Goal: Transaction & Acquisition: Purchase product/service

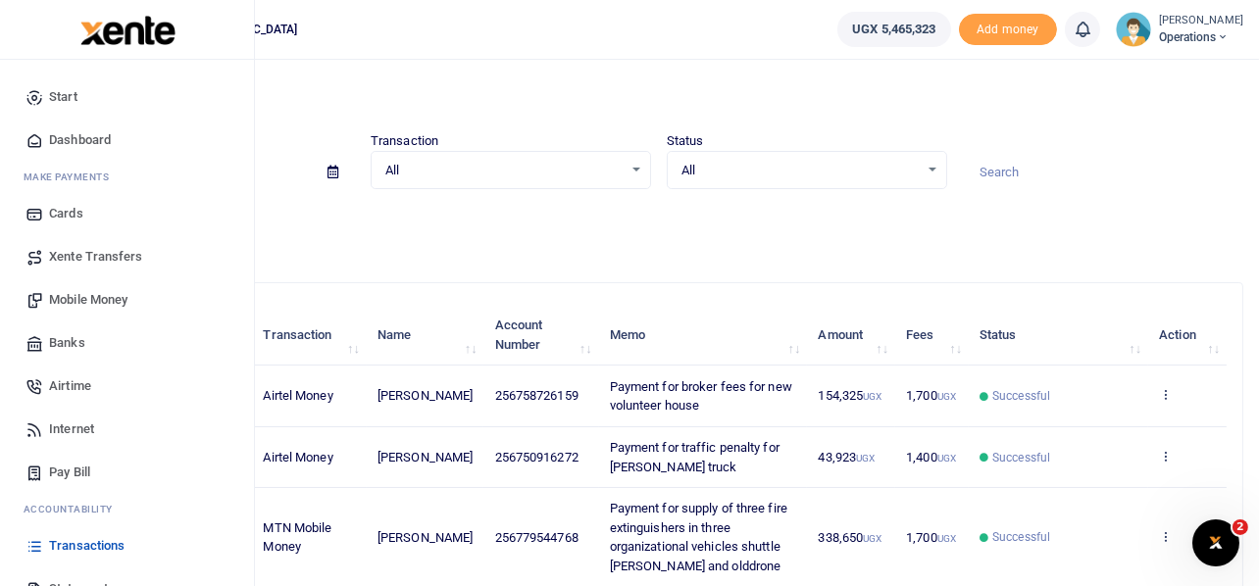
click at [86, 298] on span "Mobile Money" at bounding box center [88, 300] width 78 height 20
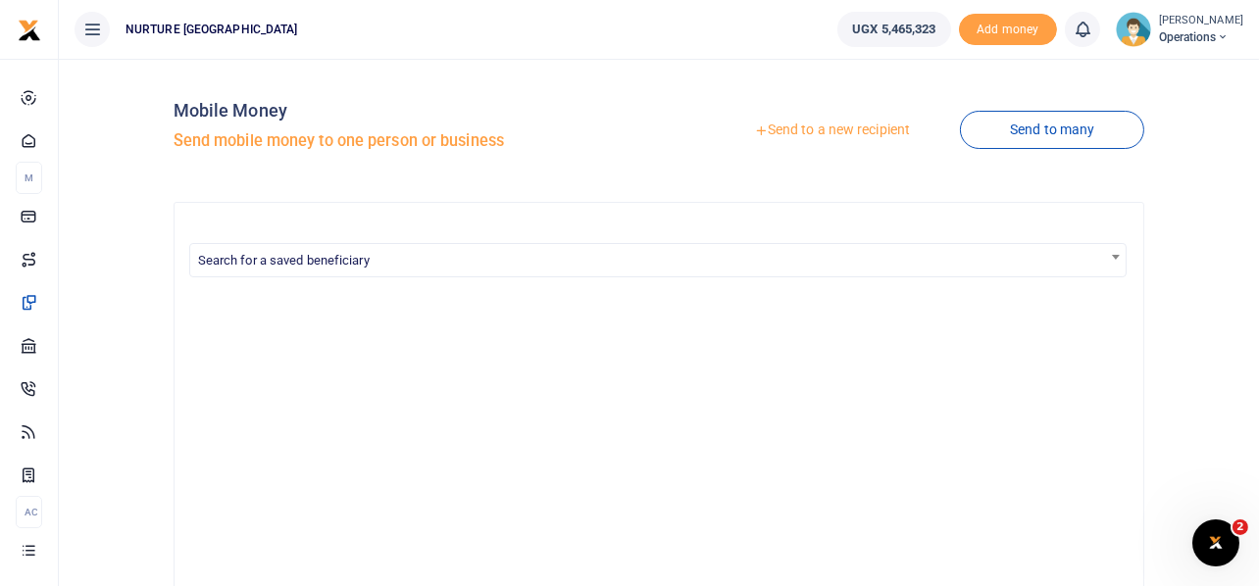
click at [885, 129] on link "Send to a new recipient" at bounding box center [832, 130] width 256 height 35
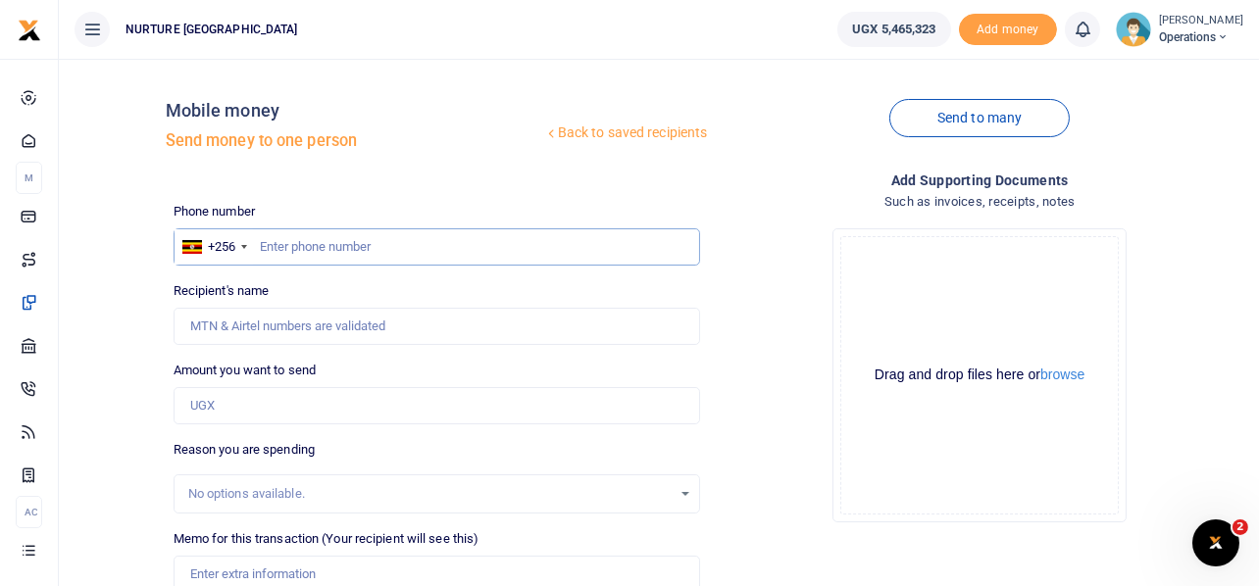
click at [394, 248] on input "text" at bounding box center [436, 246] width 527 height 37
paste input "774911762"
type input "774911762"
type input "Joseph Wabwire"
type input "774911762"
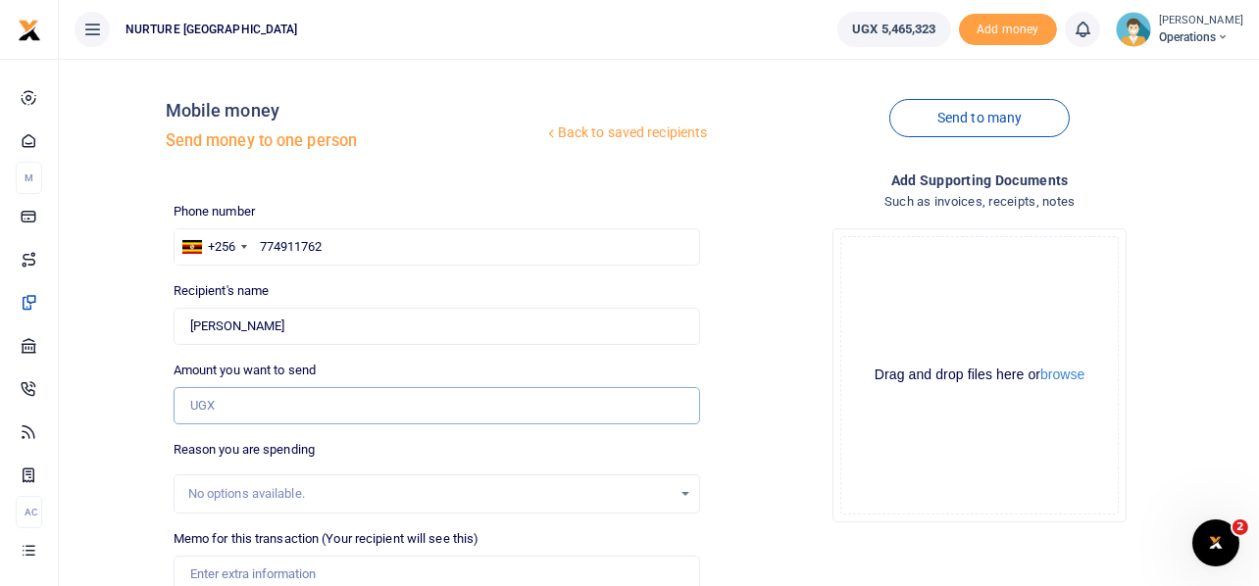
click at [306, 406] on input "Amount you want to send" at bounding box center [436, 405] width 527 height 37
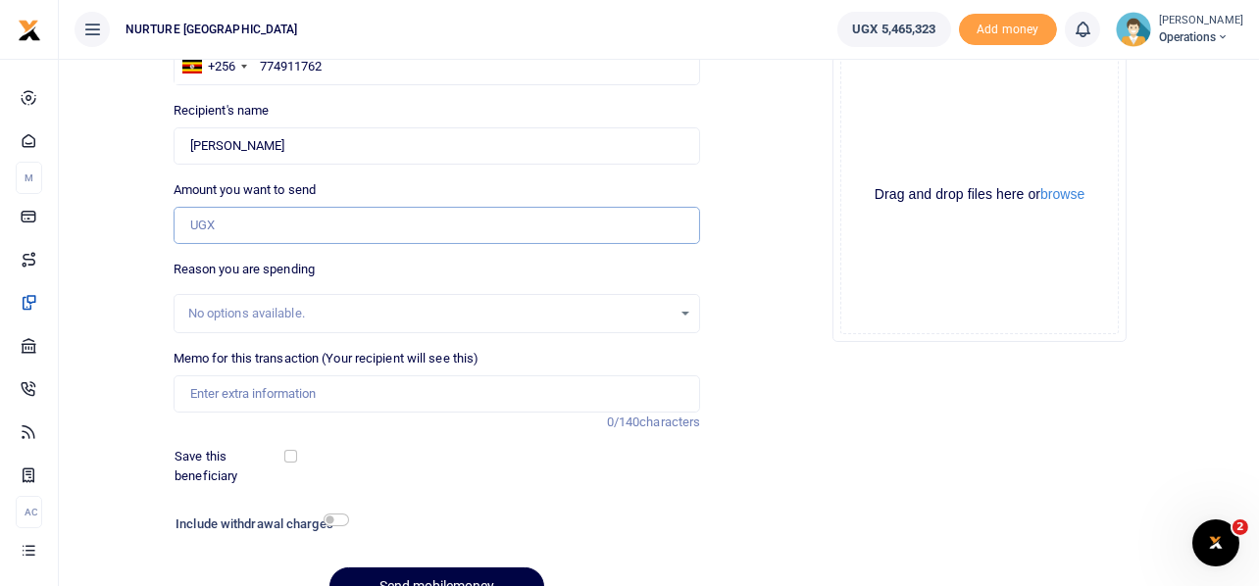
scroll to position [195, 0]
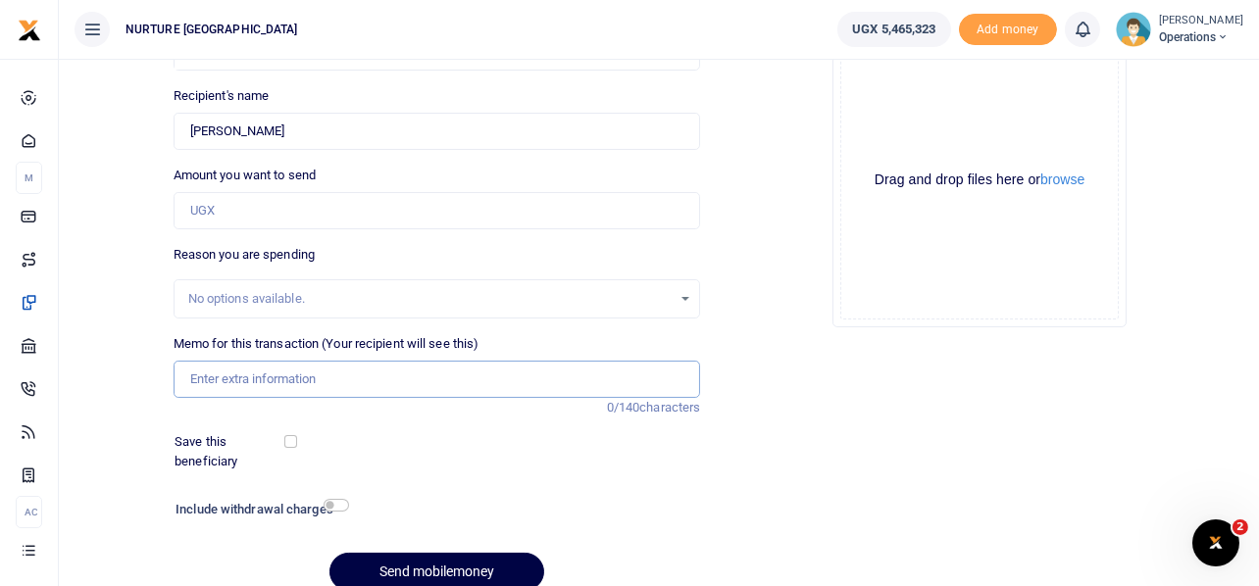
click at [307, 373] on input "Memo for this transaction (Your recipient will see this)" at bounding box center [436, 379] width 527 height 37
paste input "Facilitation for team leads"
click at [363, 371] on input "Facilitation for team leads" at bounding box center [436, 379] width 527 height 37
click at [381, 374] on input "Facilitation for team leads" at bounding box center [436, 379] width 527 height 37
type input "F"
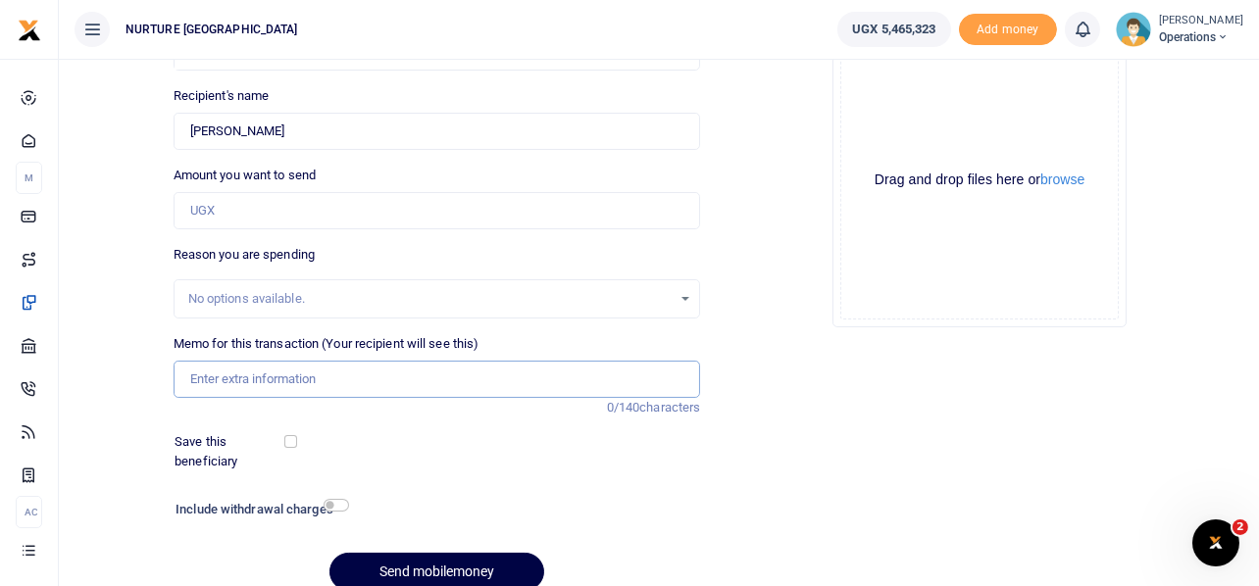
paste input "Transport refund for teams leads during the quick PAIRs training support August…"
click at [381, 374] on input "Transport refund for teams leads during the quick PAIRs training support August…" at bounding box center [436, 379] width 527 height 37
drag, startPoint x: 283, startPoint y: 368, endPoint x: 185, endPoint y: 367, distance: 98.0
click at [185, 367] on input "Transport refund for teams leads during the quick PAIRs training support August…" at bounding box center [436, 379] width 527 height 37
click at [607, 371] on input "Facilitation for teams leads during the quick PAIRs training support August 2025" at bounding box center [436, 379] width 527 height 37
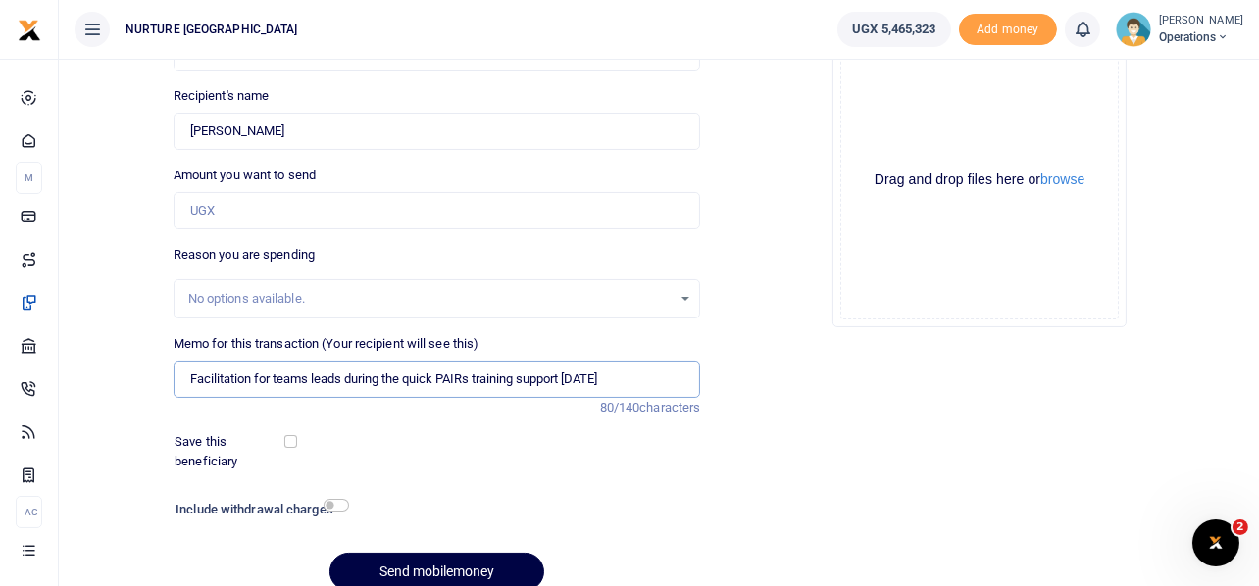
click at [610, 379] on input "Facilitation for teams leads during the quick PAIRs training support August 2025" at bounding box center [436, 379] width 527 height 37
click at [634, 369] on input "Facilitation for teams leads during the quick PAIRs training support 2025" at bounding box center [436, 379] width 527 height 37
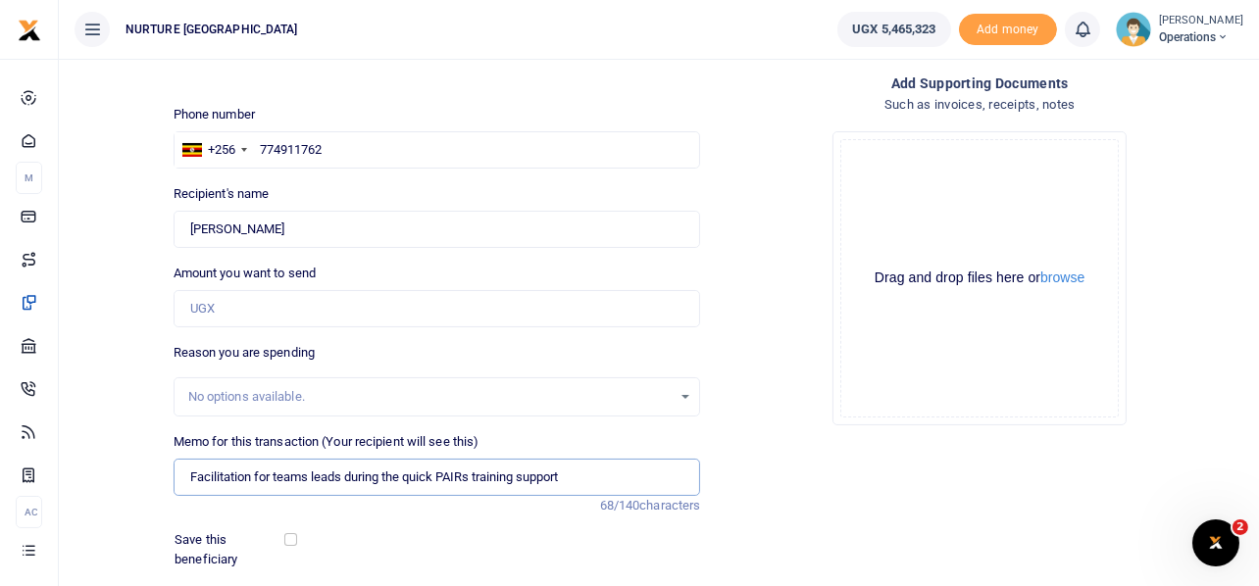
click at [306, 475] on input "Facilitation for teams leads during the quick PAIRs training support" at bounding box center [436, 477] width 527 height 37
type input "Facilitation for teams leads during the quick PAIRs training support"
click at [250, 318] on input "Amount you want to send" at bounding box center [436, 308] width 527 height 37
type input "160,000"
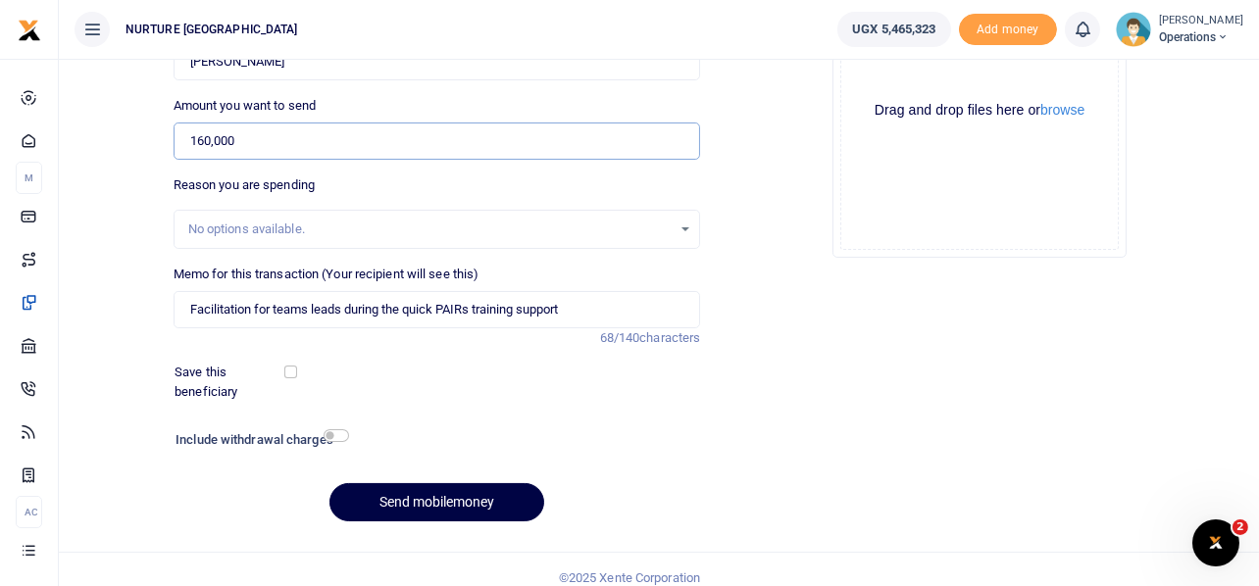
scroll to position [281, 0]
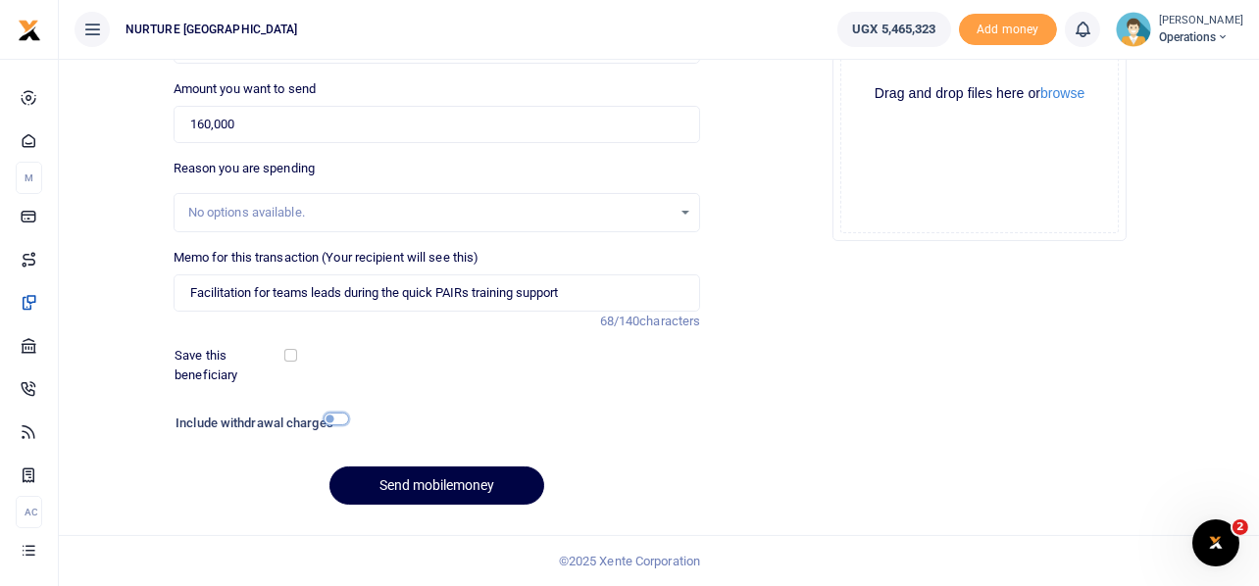
click at [337, 417] on input "checkbox" at bounding box center [335, 419] width 25 height 13
checkbox input "true"
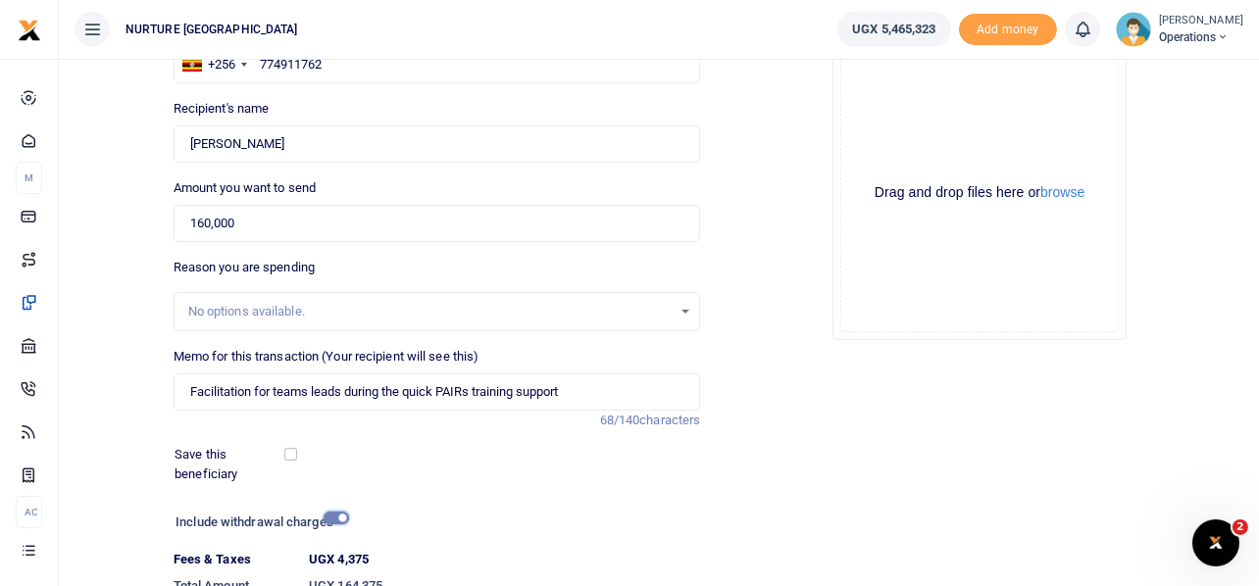
scroll to position [335, 0]
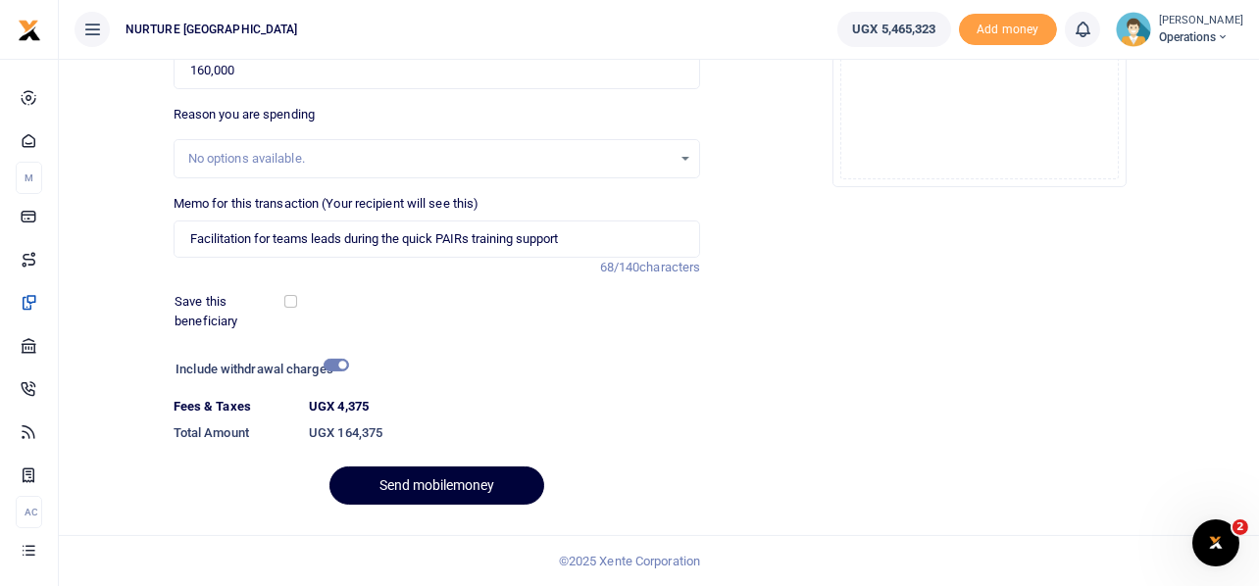
click at [459, 476] on button "Send mobilemoney" at bounding box center [436, 486] width 215 height 38
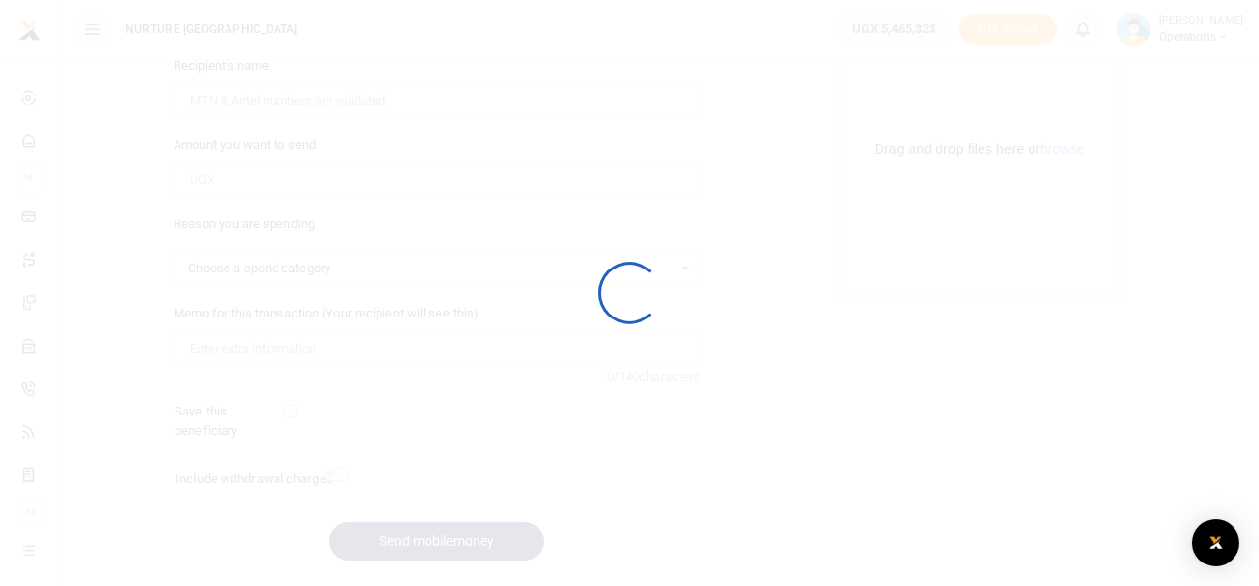
scroll to position [281, 0]
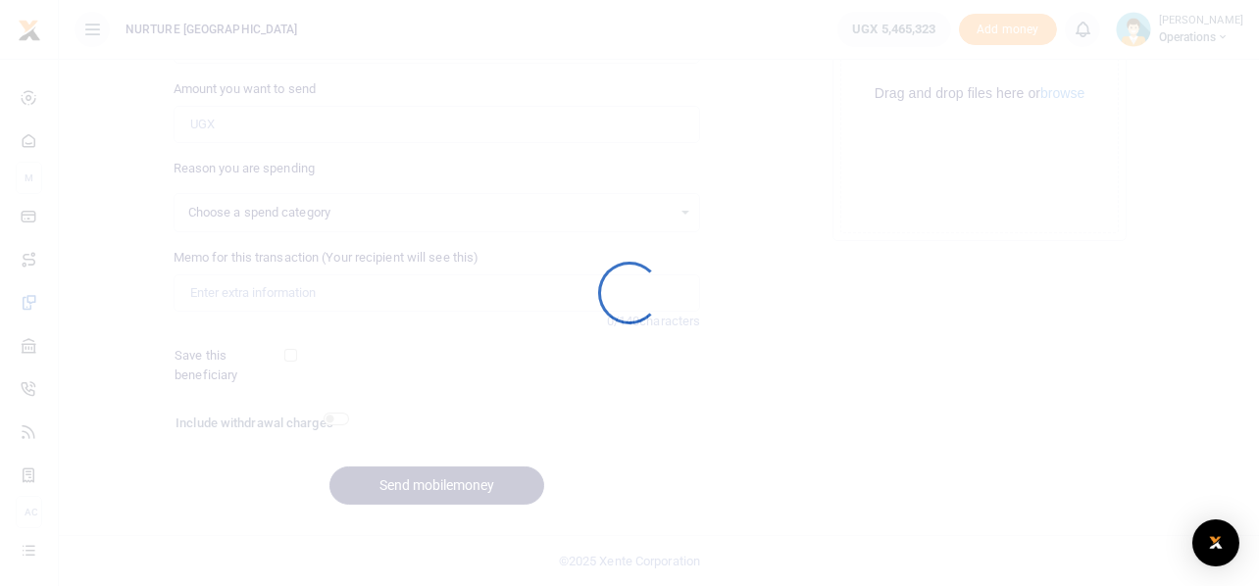
select select
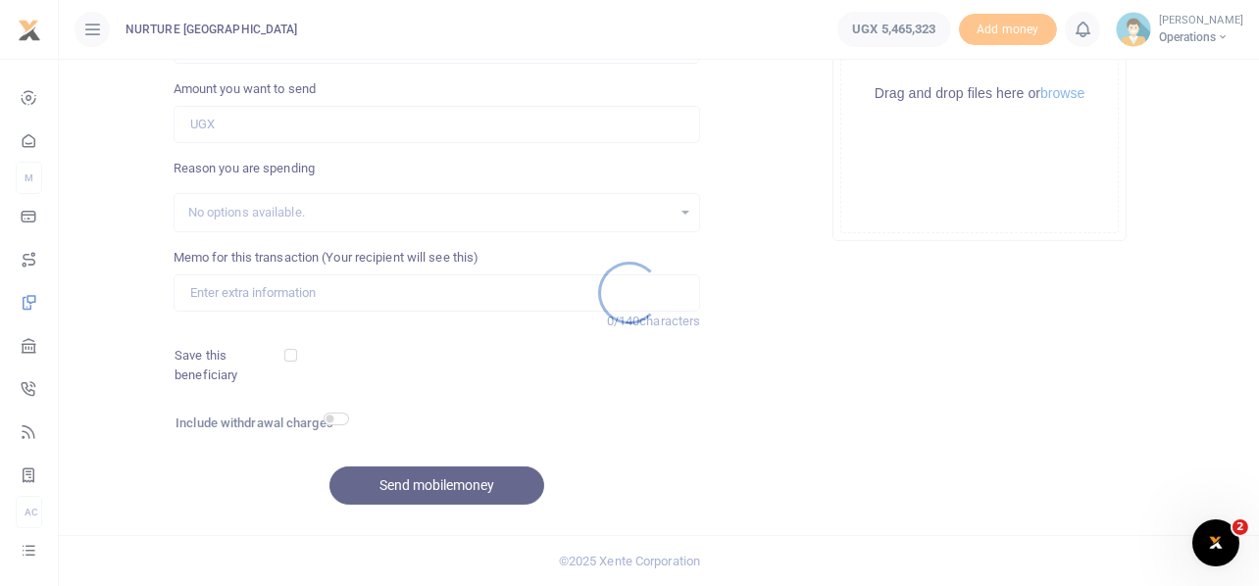
scroll to position [0, 0]
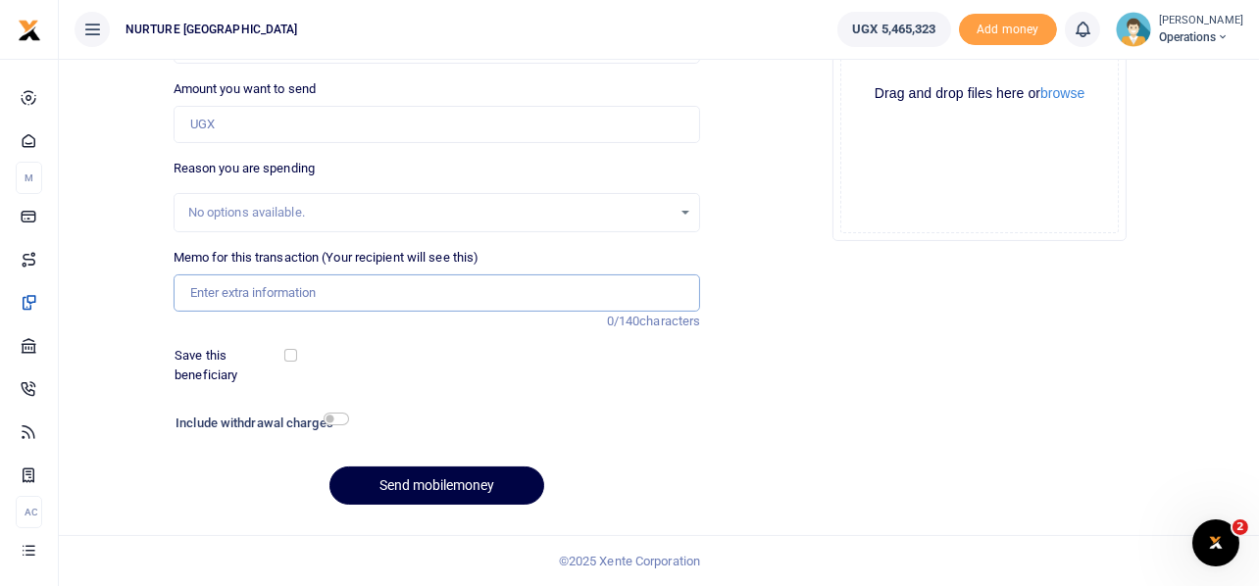
click at [353, 289] on input "Memo for this transaction (Your recipient will see this)" at bounding box center [436, 292] width 527 height 37
paste input "Facilitation for teams leads during the quick PAIRs training support"
type input "Facilitation for teams leads during the quick PAIRs training support"
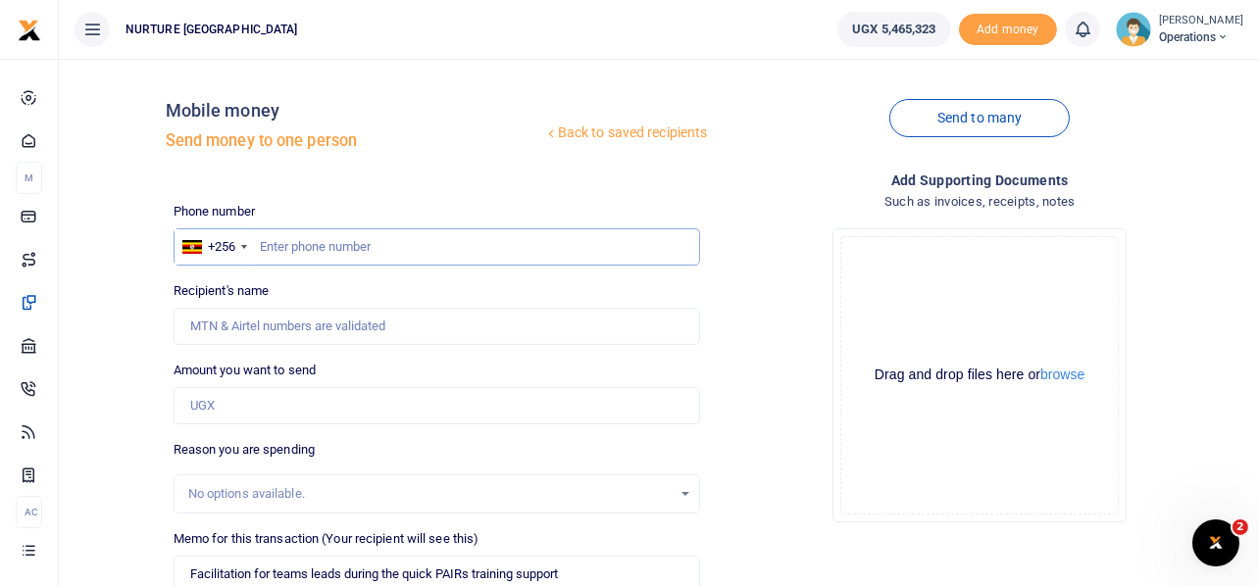
click at [306, 254] on input "text" at bounding box center [436, 246] width 527 height 37
paste input "788260411"
type input "788260411"
type input "Sarah Tumukorre"
click at [255, 398] on input "Amount you want to send" at bounding box center [436, 405] width 527 height 37
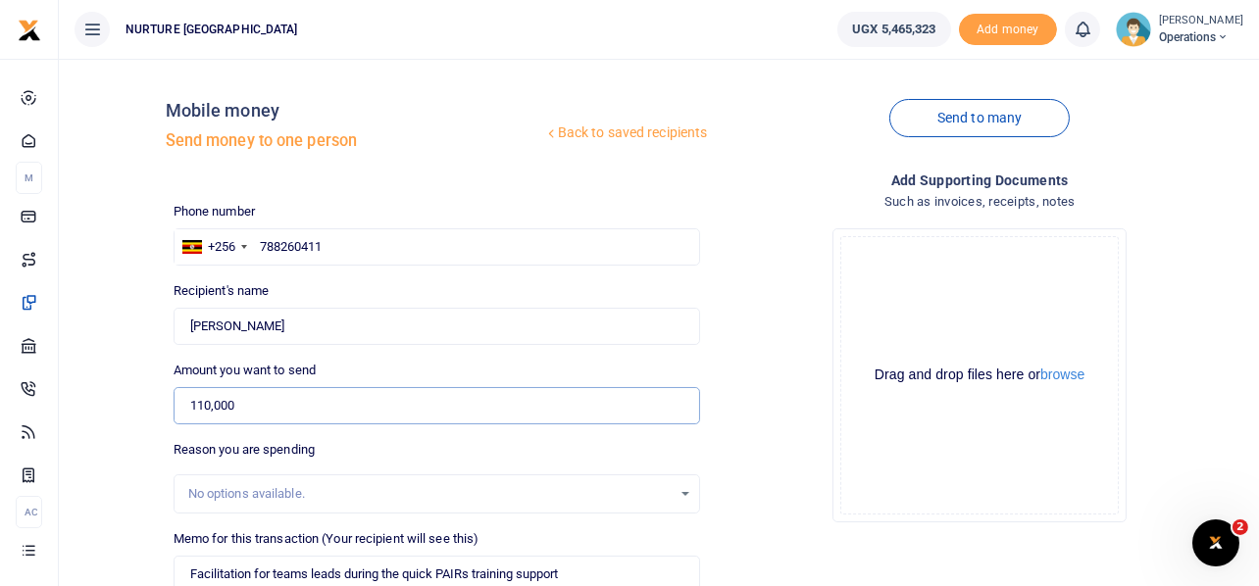
type input "110,000"
click at [746, 375] on div "Drop your files here Drag and drop files here or browse Powered by Uppy" at bounding box center [979, 375] width 527 height 325
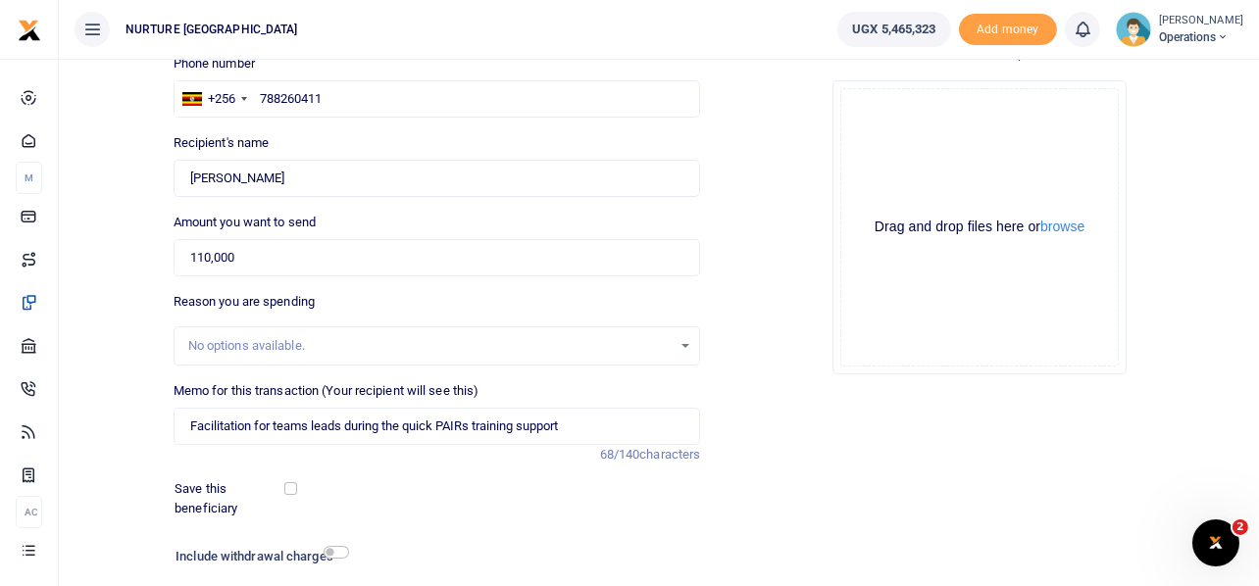
scroll to position [281, 0]
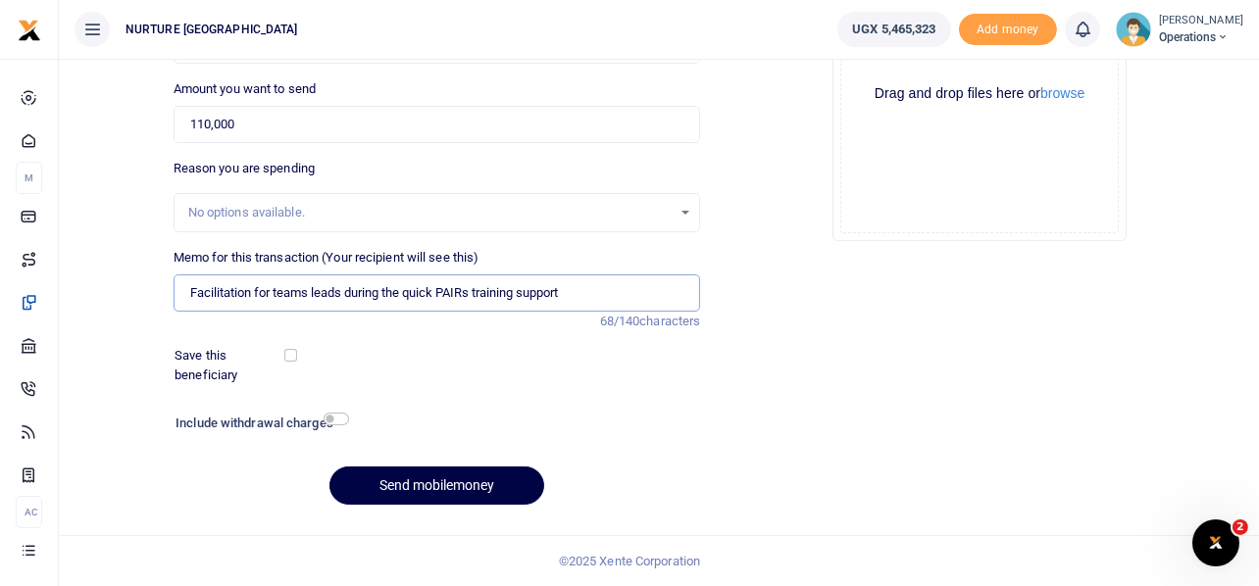
click at [414, 290] on input "Facilitation for teams leads during the quick PAIRs training support" at bounding box center [436, 292] width 527 height 37
click at [338, 411] on div "Include withdrawal charges" at bounding box center [258, 425] width 180 height 31
click at [347, 419] on input "checkbox" at bounding box center [335, 419] width 25 height 13
checkbox input "true"
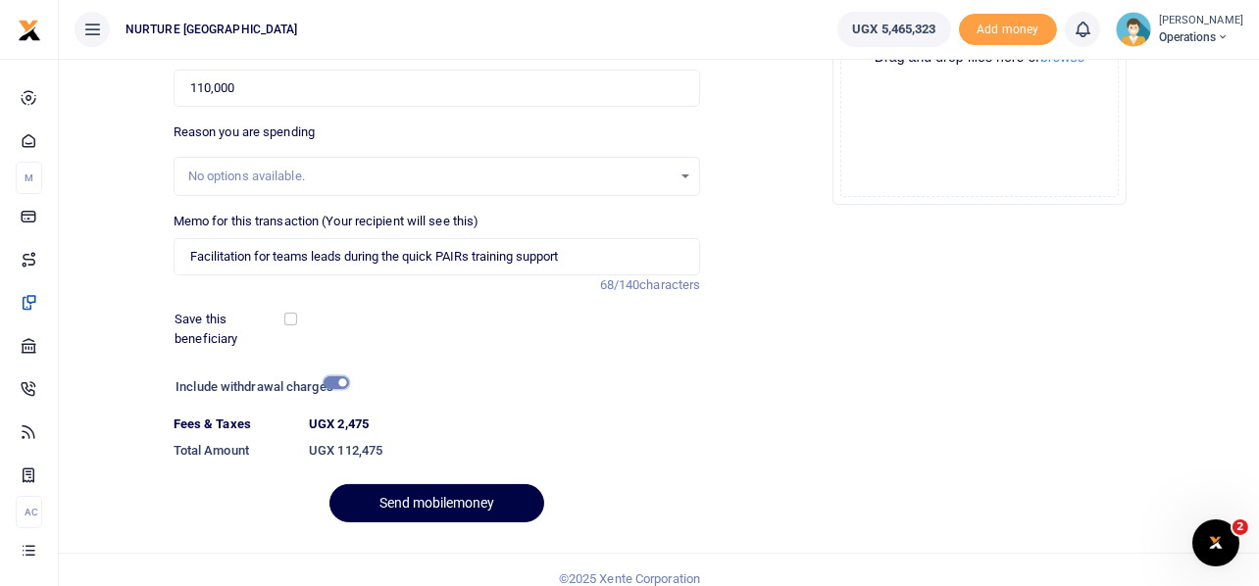
scroll to position [335, 0]
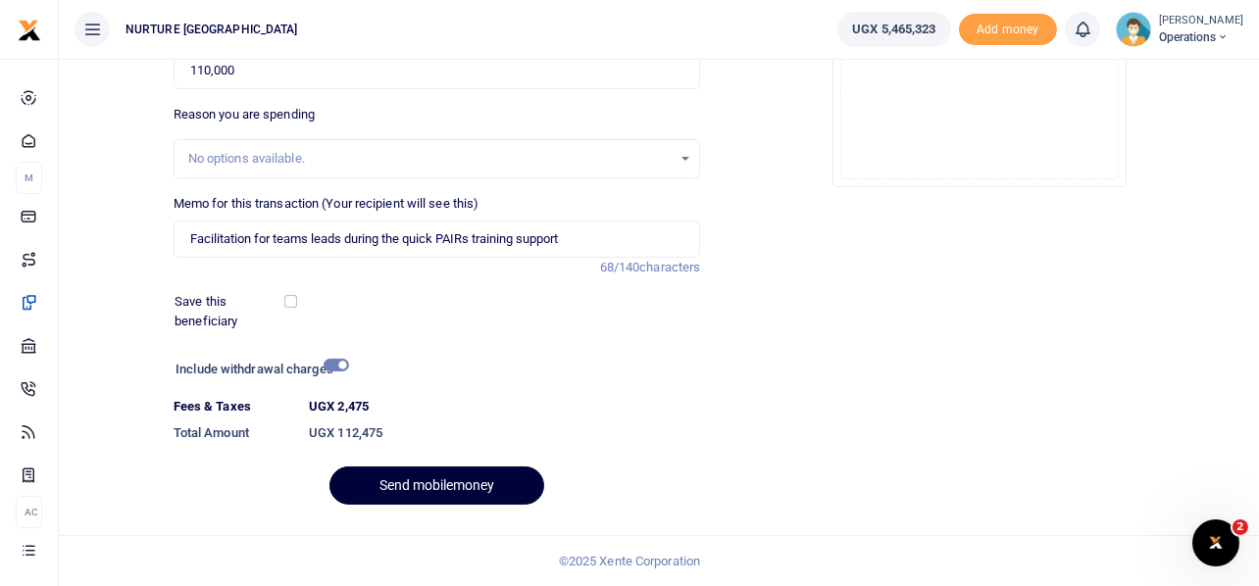
click at [426, 479] on button "Send mobilemoney" at bounding box center [436, 486] width 215 height 38
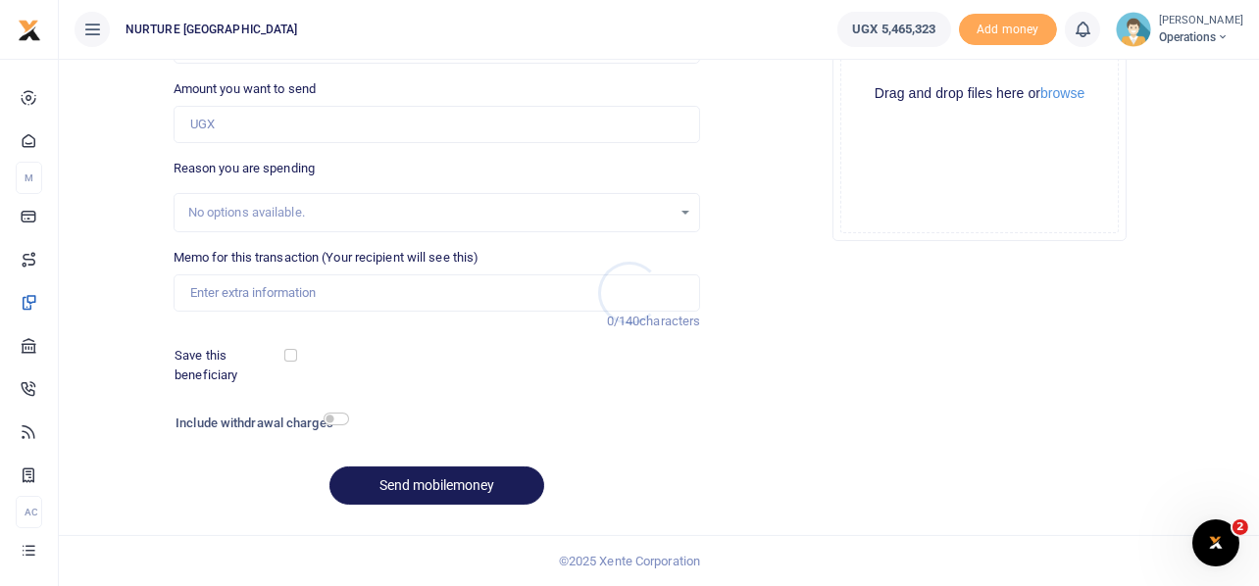
click at [328, 293] on div at bounding box center [629, 293] width 1259 height 586
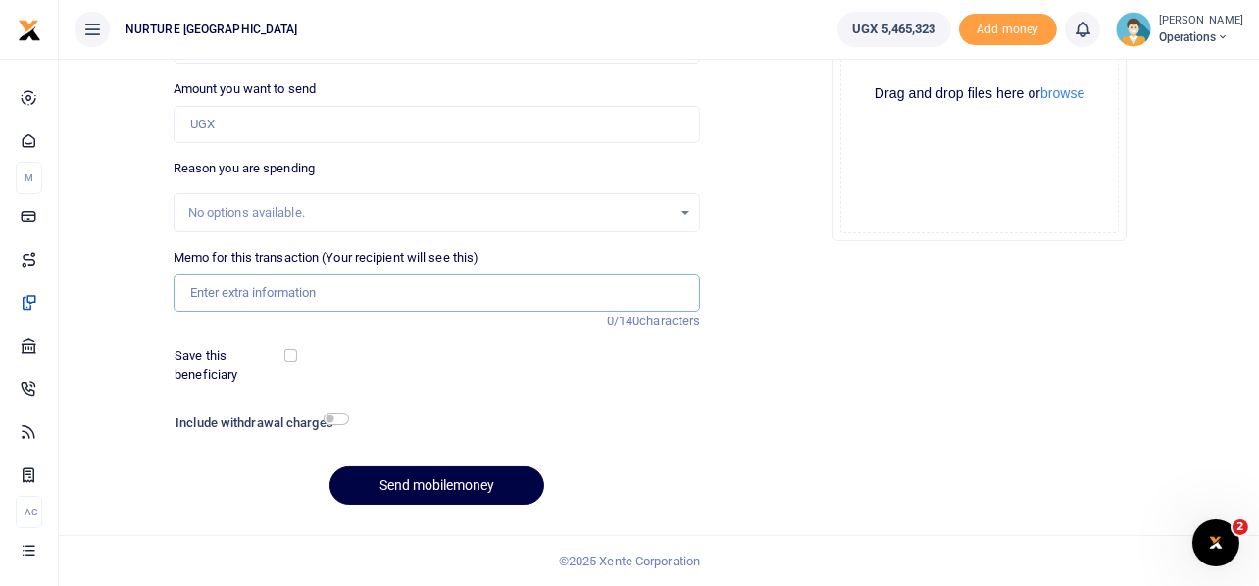
click at [286, 294] on input "Memo for this transaction (Your recipient will see this)" at bounding box center [436, 292] width 527 height 37
paste input "Facilitation for teams leads during the quick PAIRs training support"
type input "Facilitation for teams leads during the quick PAIRs training support"
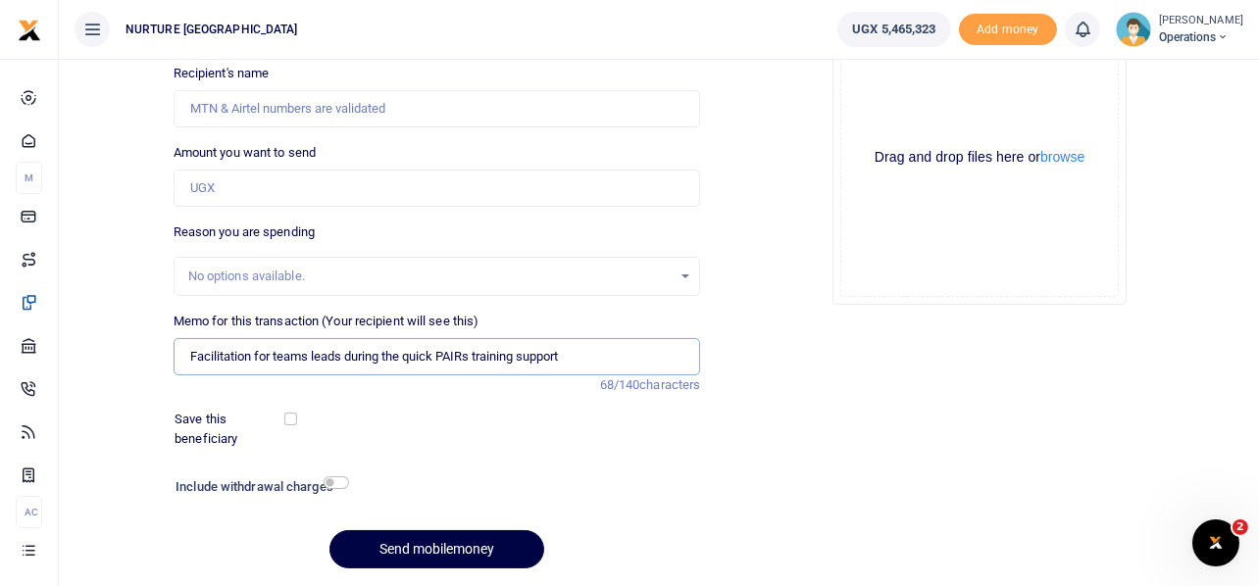
scroll to position [183, 0]
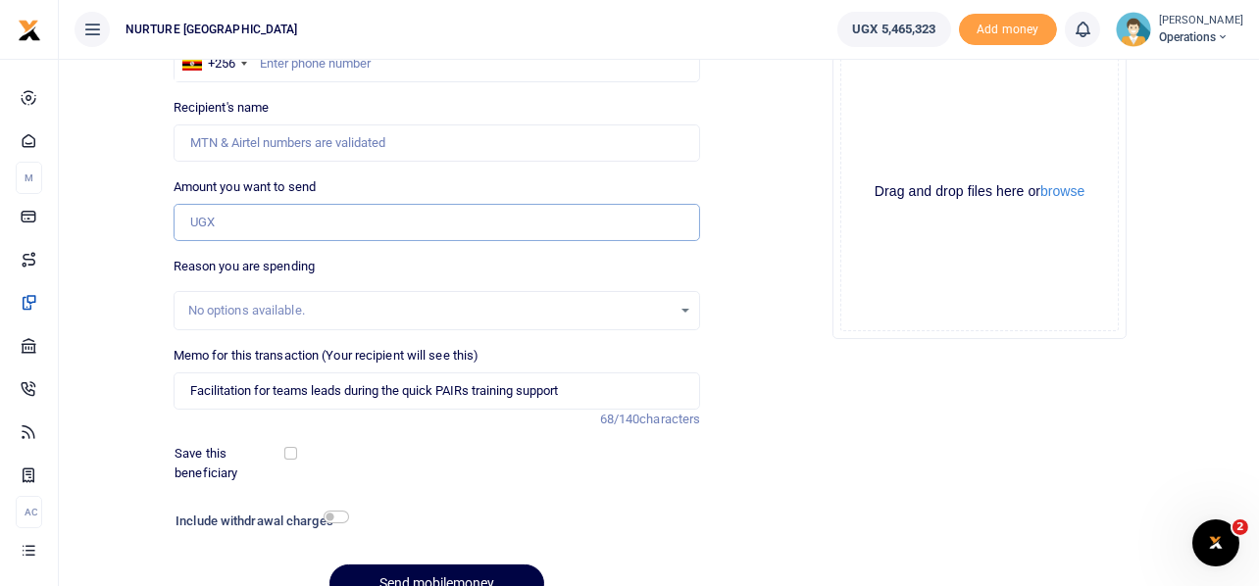
click at [244, 214] on input "Amount you want to send" at bounding box center [436, 222] width 527 height 37
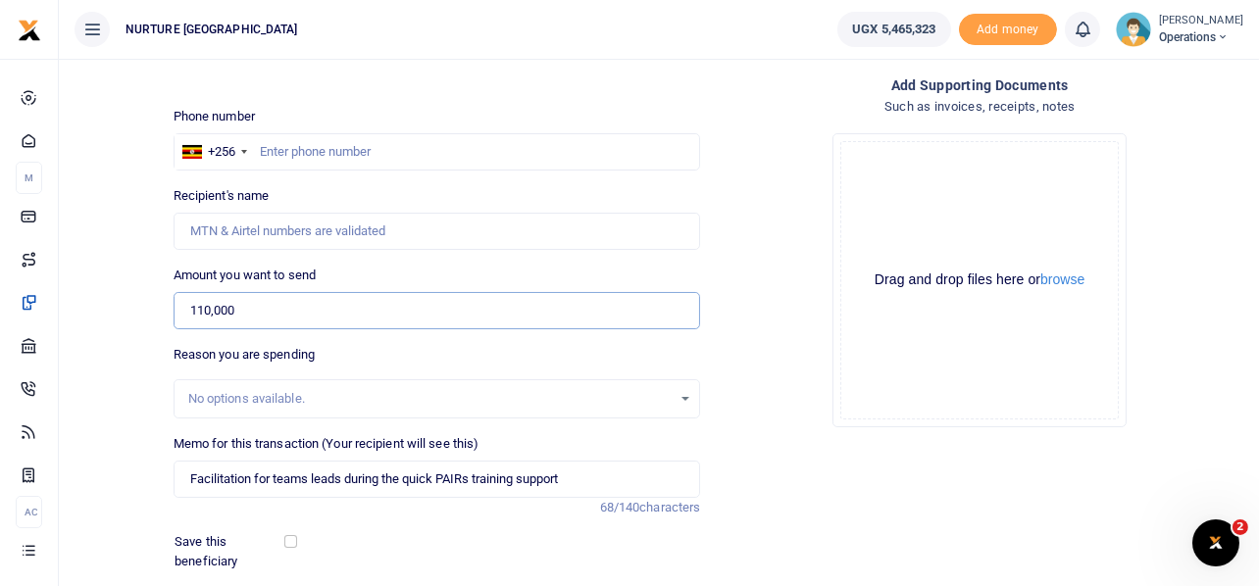
scroll to position [0, 0]
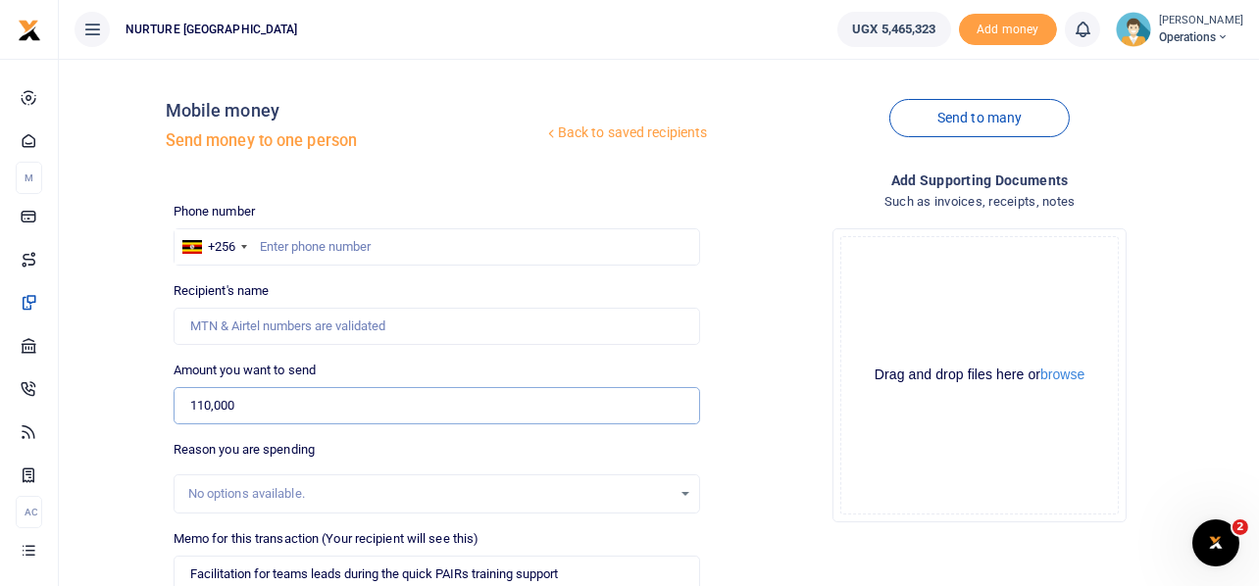
type input "110,000"
click at [325, 248] on input "text" at bounding box center [436, 246] width 527 height 37
paste input "789755461"
type input "789755461"
type input "Cranemer Taremwa"
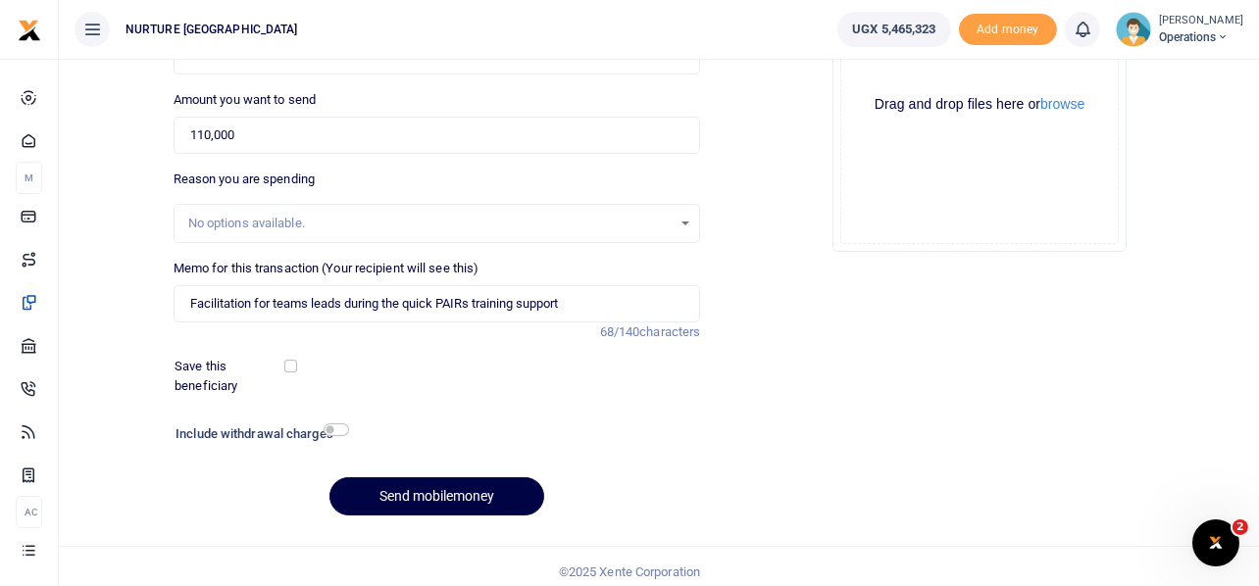
scroll to position [281, 0]
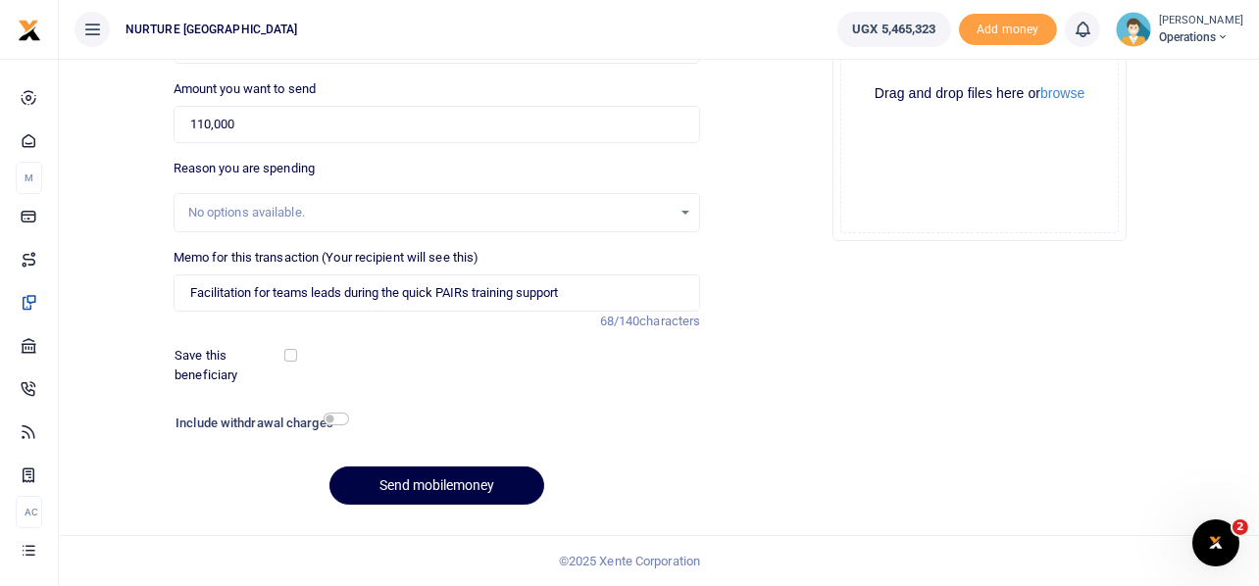
type input "789755461"
click at [329, 417] on input "checkbox" at bounding box center [335, 419] width 25 height 13
checkbox input "true"
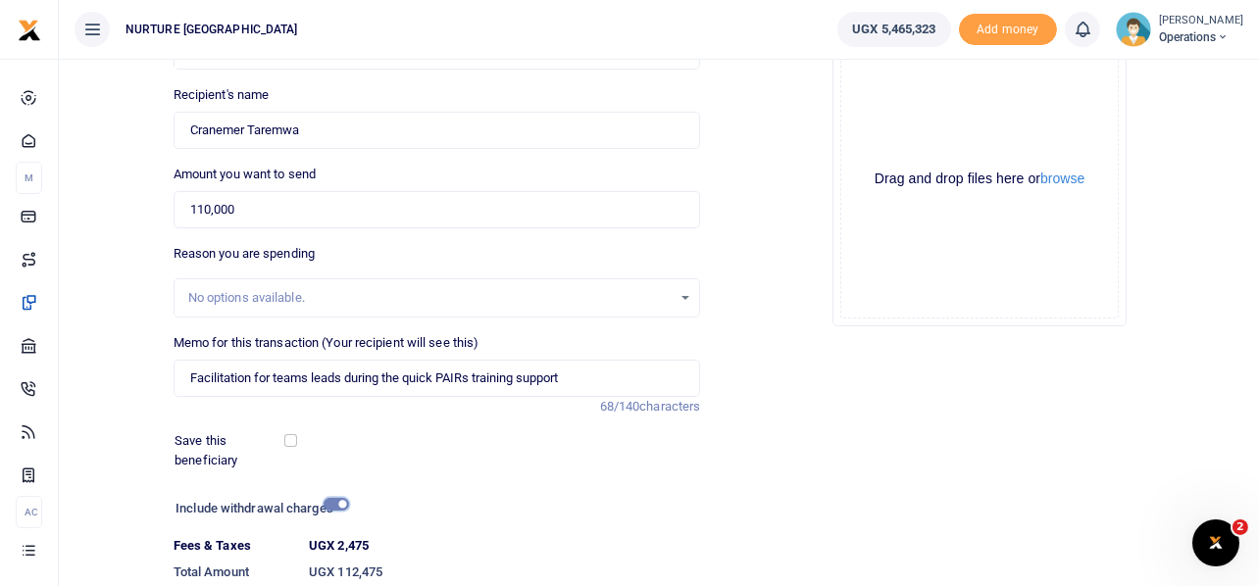
scroll to position [335, 0]
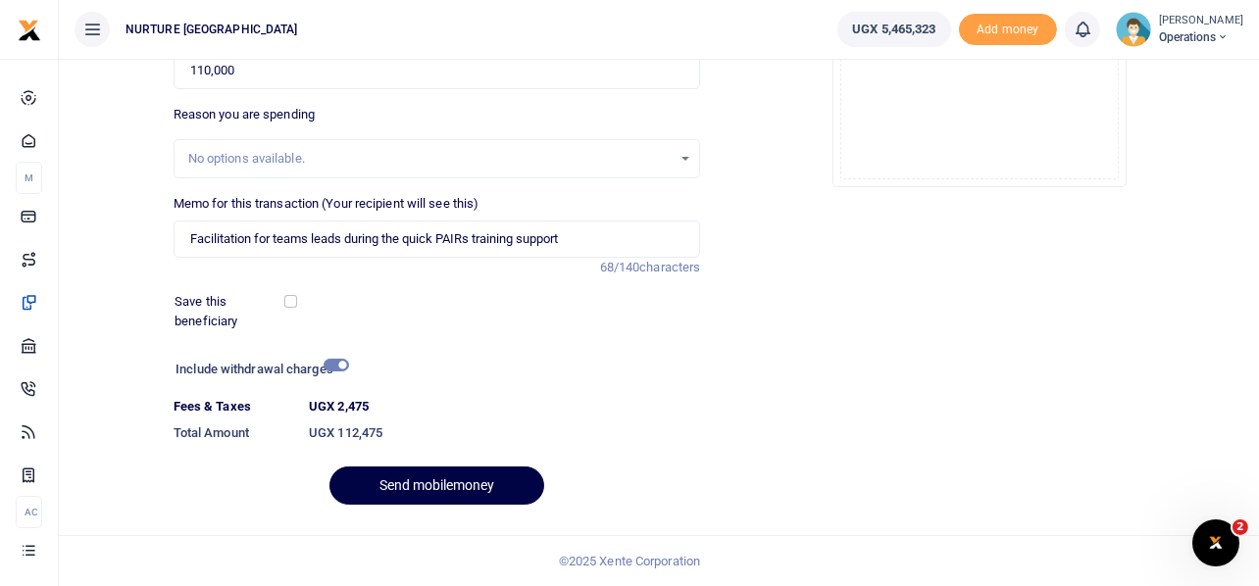
click at [759, 332] on div "Add supporting Documents Such as invoices, receipts, notes Drop your files here…" at bounding box center [979, 177] width 543 height 686
click at [767, 179] on div "Drop your files here Drag and drop files here or browse Powered by Uppy" at bounding box center [979, 39] width 527 height 325
click at [766, 253] on div "Add supporting Documents Such as invoices, receipts, notes Drop your files here…" at bounding box center [979, 177] width 543 height 686
click at [471, 481] on button "Send mobilemoney" at bounding box center [436, 486] width 215 height 38
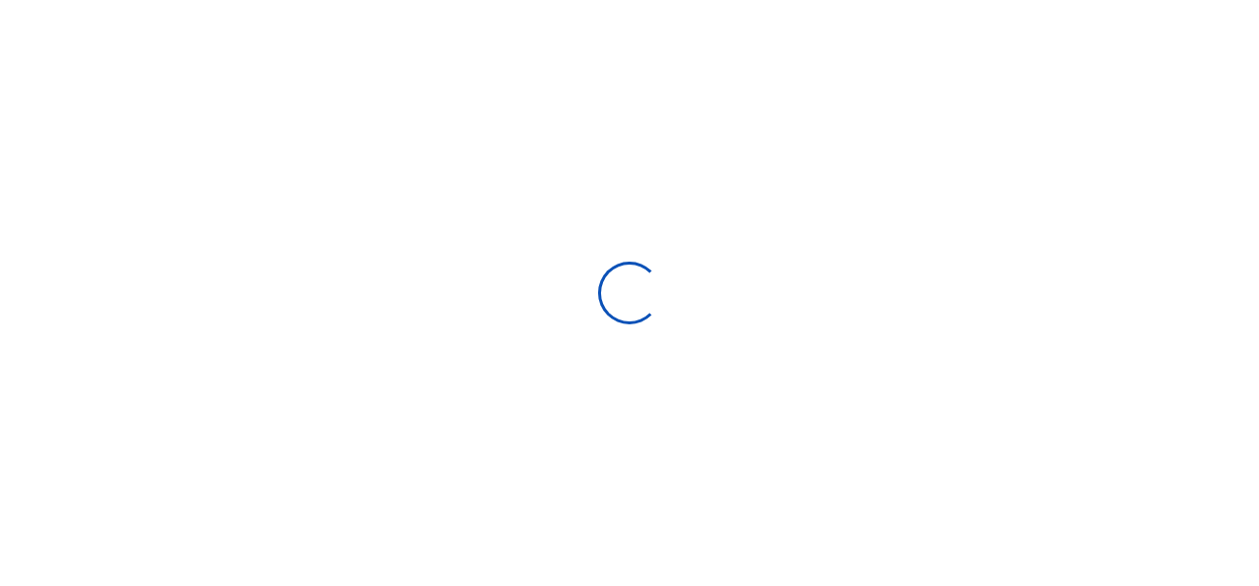
select select
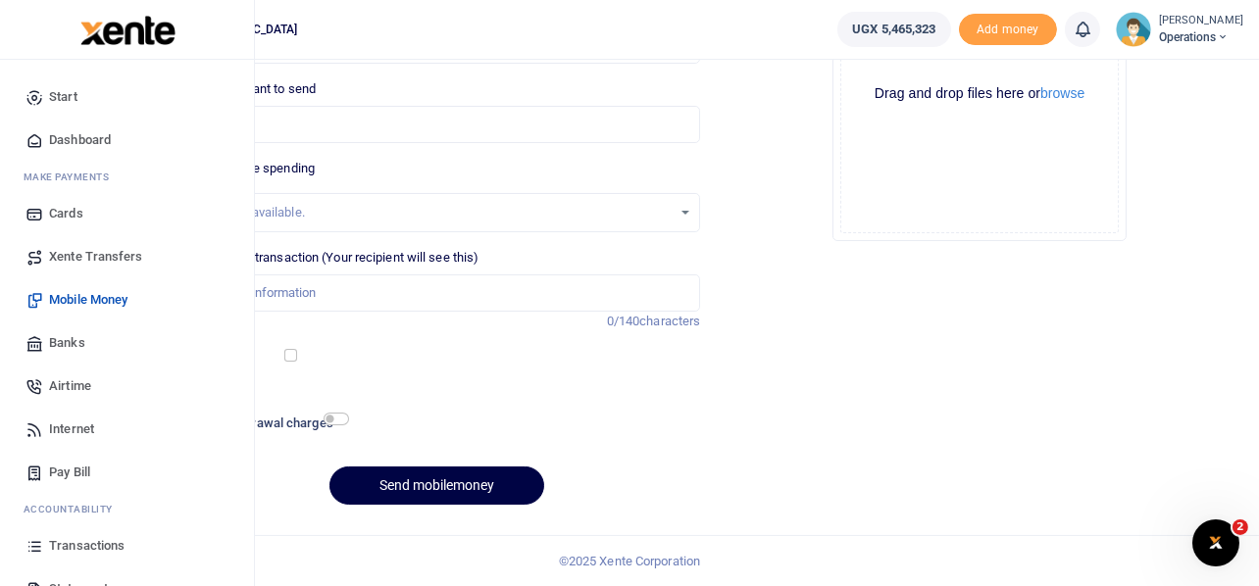
click at [87, 544] on span "Transactions" at bounding box center [86, 546] width 75 height 20
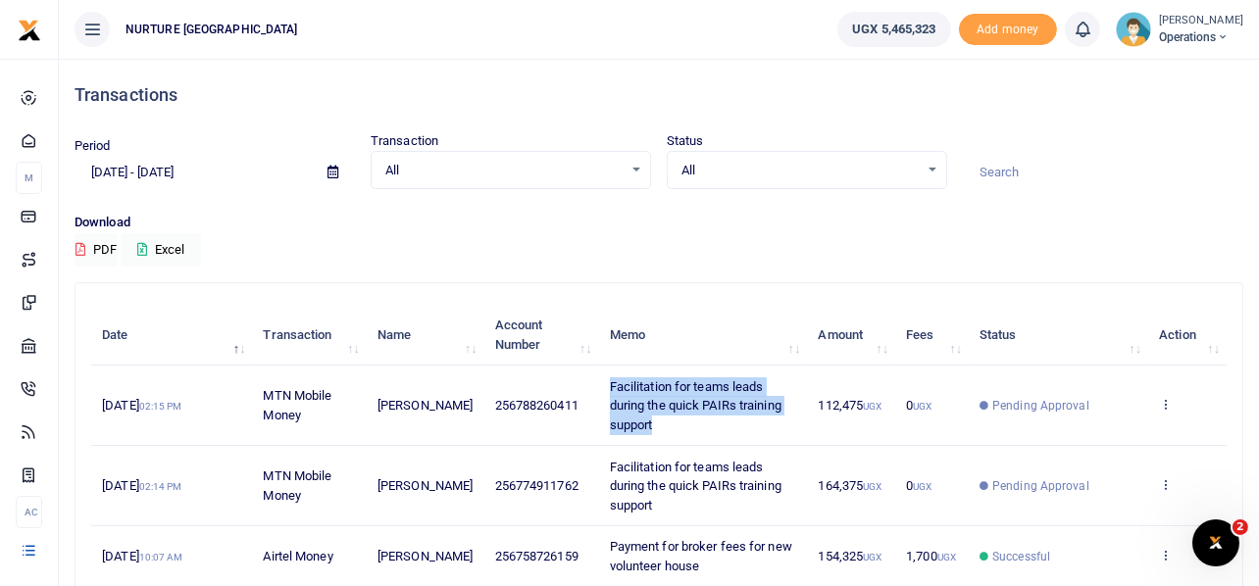
drag, startPoint x: 640, startPoint y: 422, endPoint x: 598, endPoint y: 379, distance: 60.3
click at [599, 379] on td "Facilitation for teams leads during the quick PAIRs training support" at bounding box center [703, 406] width 209 height 80
copy span "Facilitation for teams leads during the quick PAIRs training support"
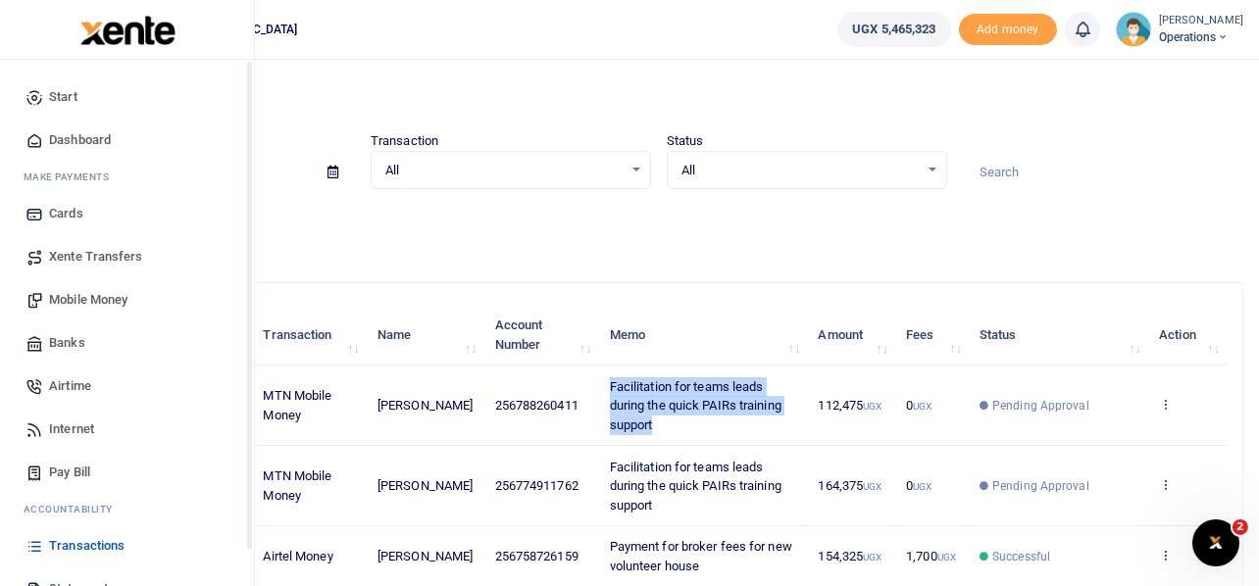
click at [64, 302] on span "Mobile Money" at bounding box center [88, 300] width 78 height 20
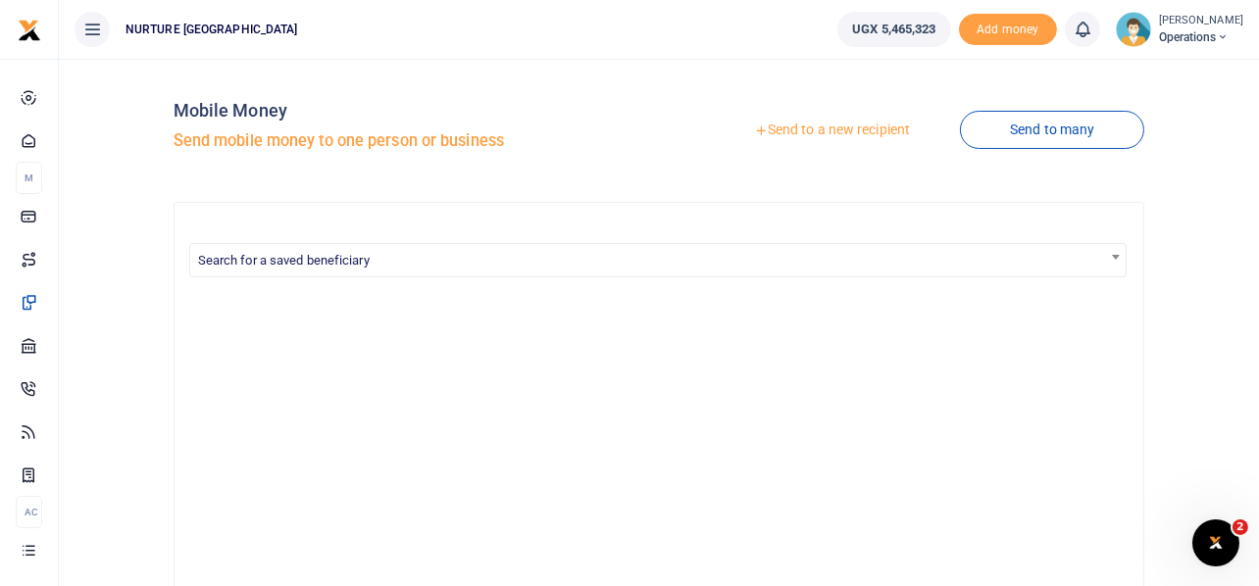
click at [856, 125] on link "Send to a new recipient" at bounding box center [832, 130] width 256 height 35
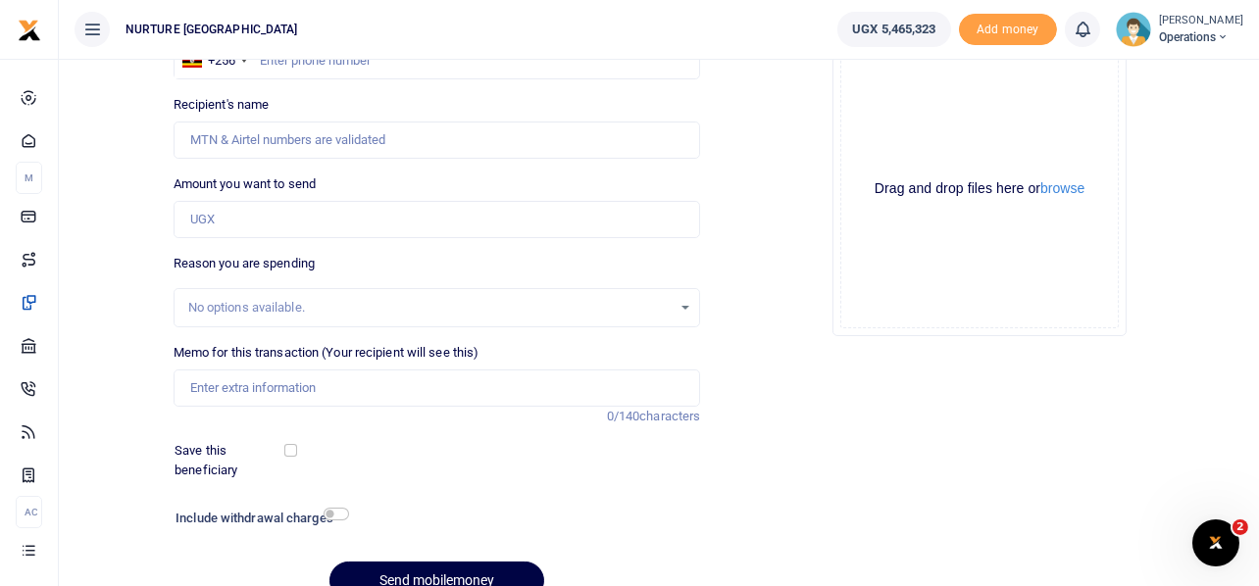
scroll to position [281, 0]
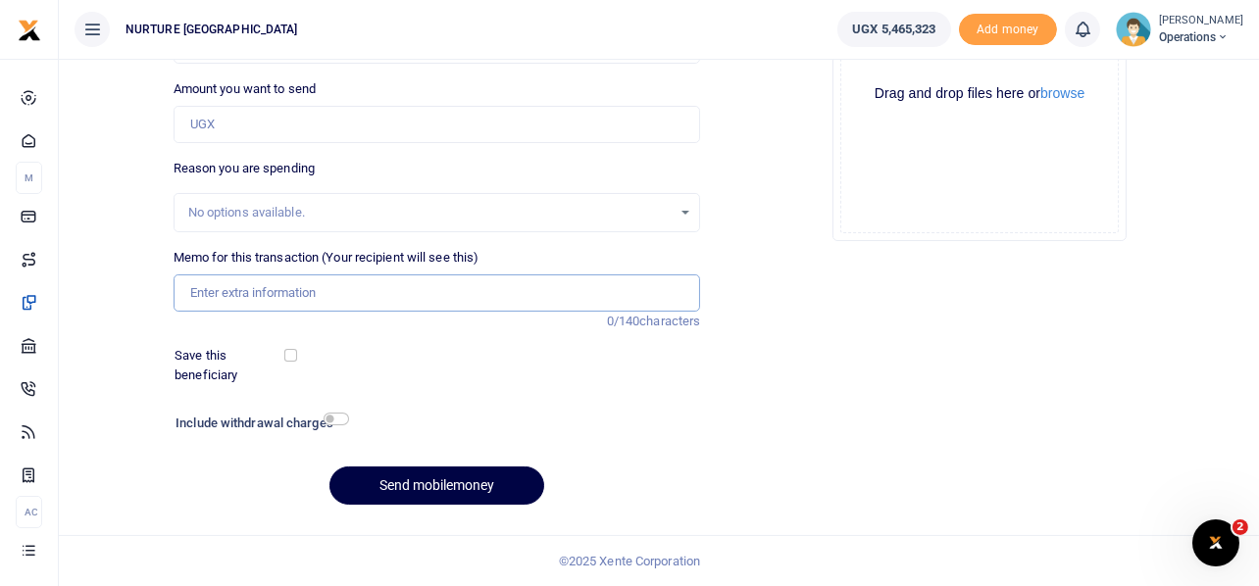
click at [309, 292] on input "Memo for this transaction (Your recipient will see this)" at bounding box center [436, 292] width 527 height 37
paste input "Facilitation for teams leads during the quick PAIRs training support"
type input "Facilitation for teams leads during the quick PAIRs training support"
click at [276, 129] on input "Amount you want to send" at bounding box center [436, 124] width 527 height 37
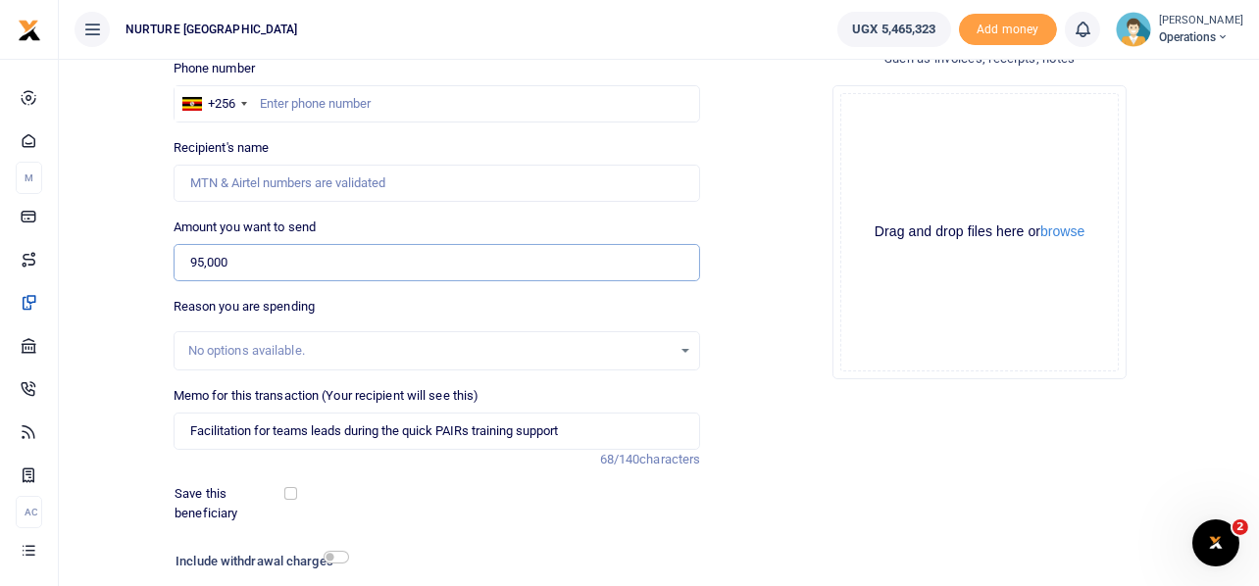
scroll to position [0, 0]
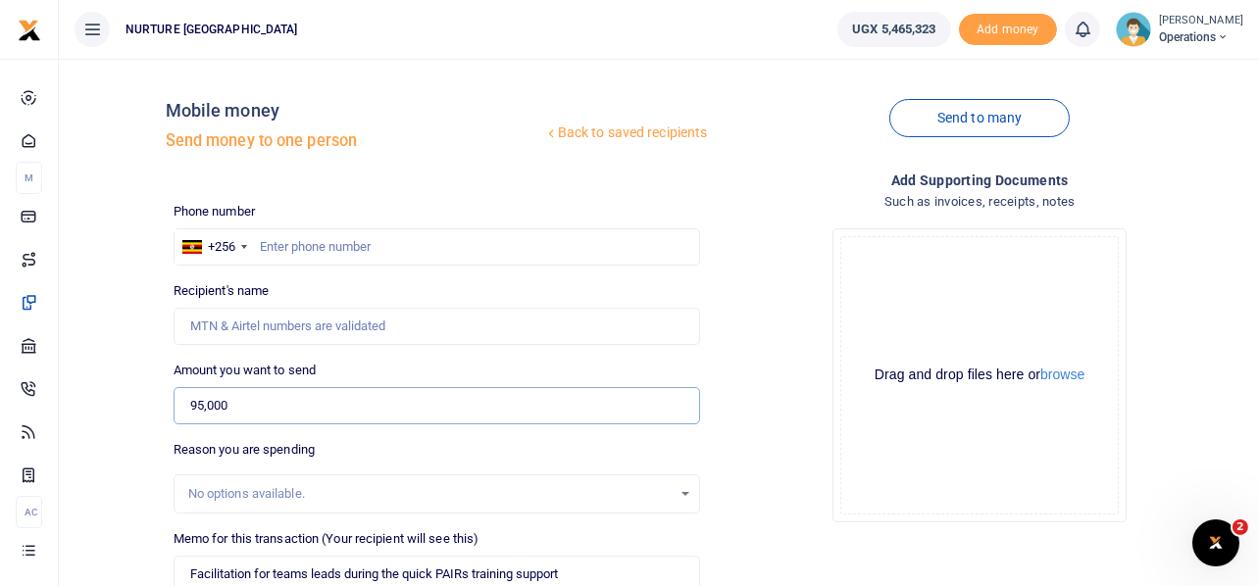
type input "95,000"
click at [278, 252] on input "text" at bounding box center [436, 246] width 527 height 37
paste input "702362417"
type input "702362417"
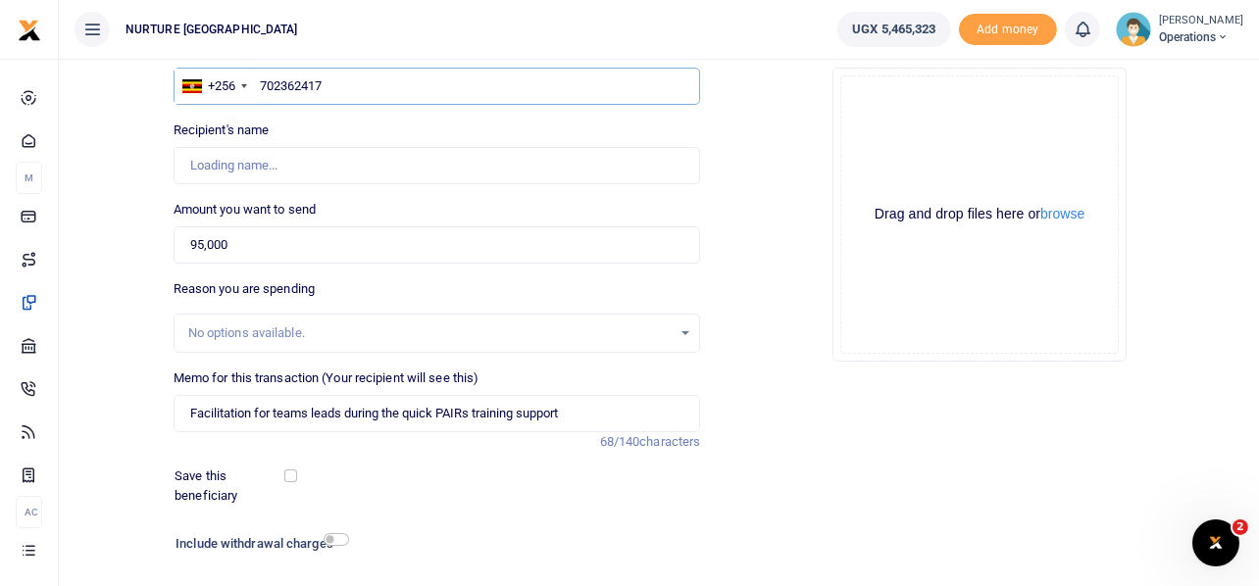
scroll to position [195, 0]
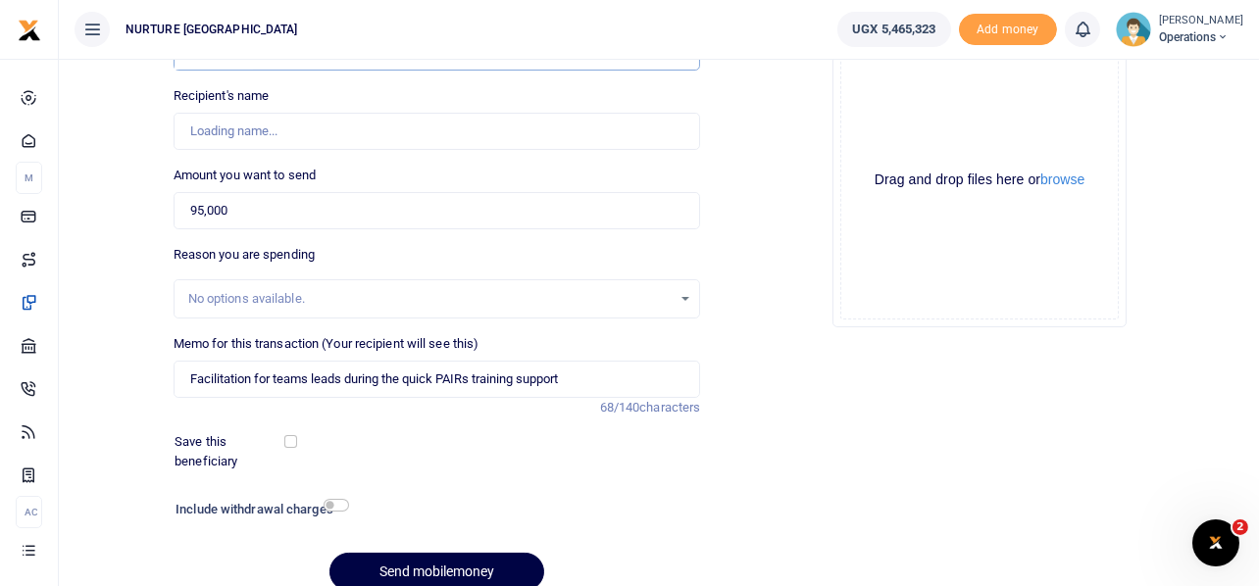
type input "Mutesasira Aloysius"
type input "702362417"
click at [336, 503] on input "checkbox" at bounding box center [335, 505] width 25 height 13
checkbox input "true"
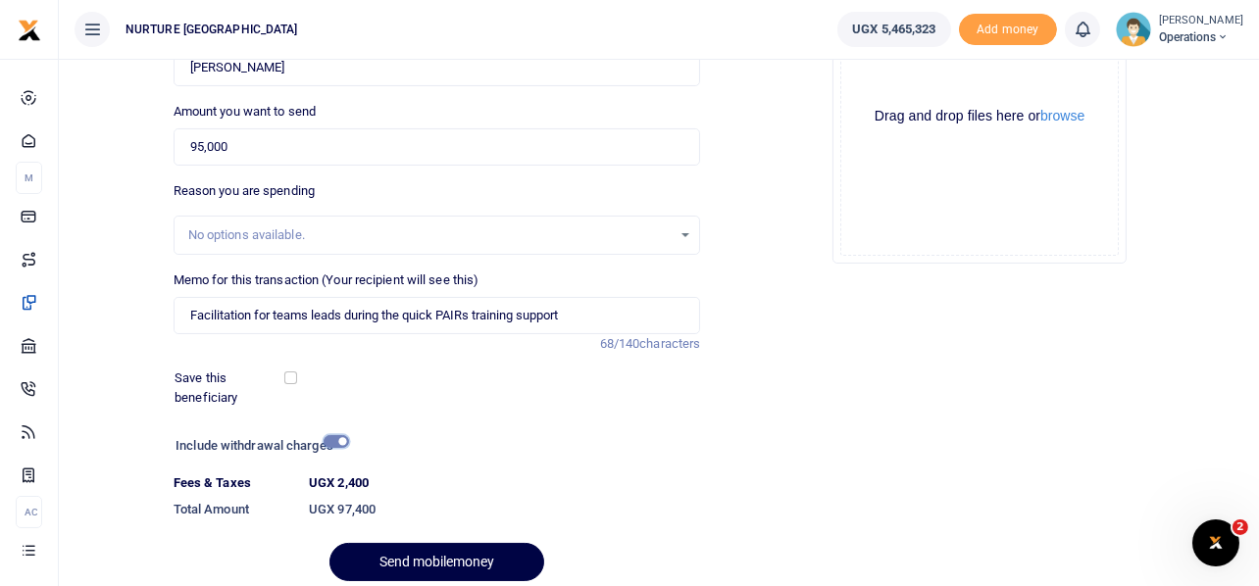
scroll to position [335, 0]
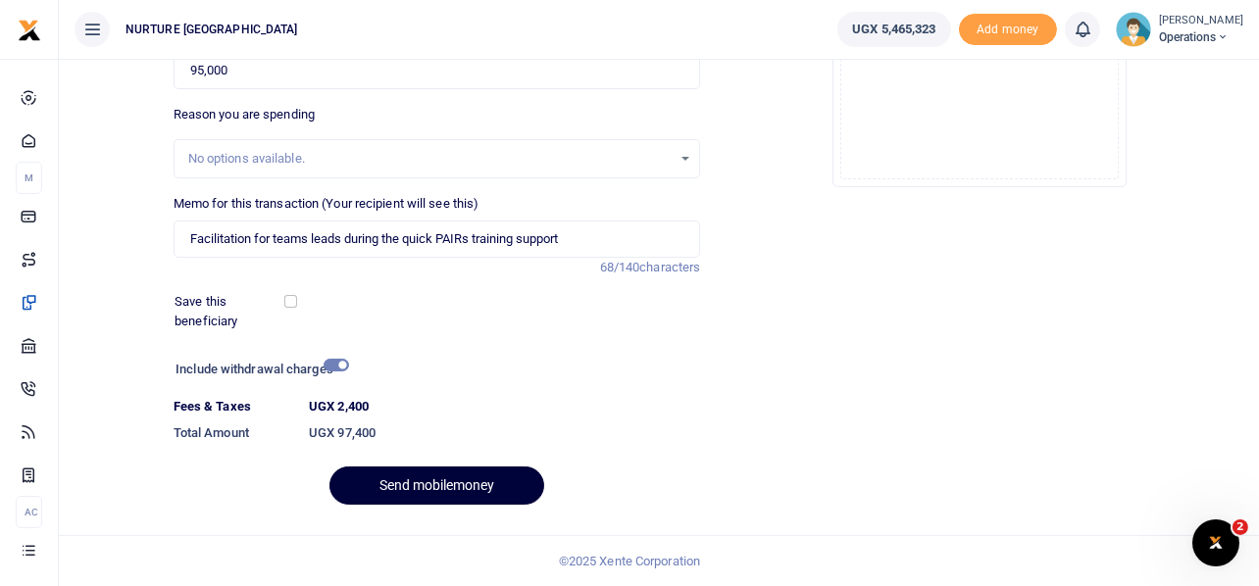
click at [462, 478] on button "Send mobilemoney" at bounding box center [436, 486] width 215 height 38
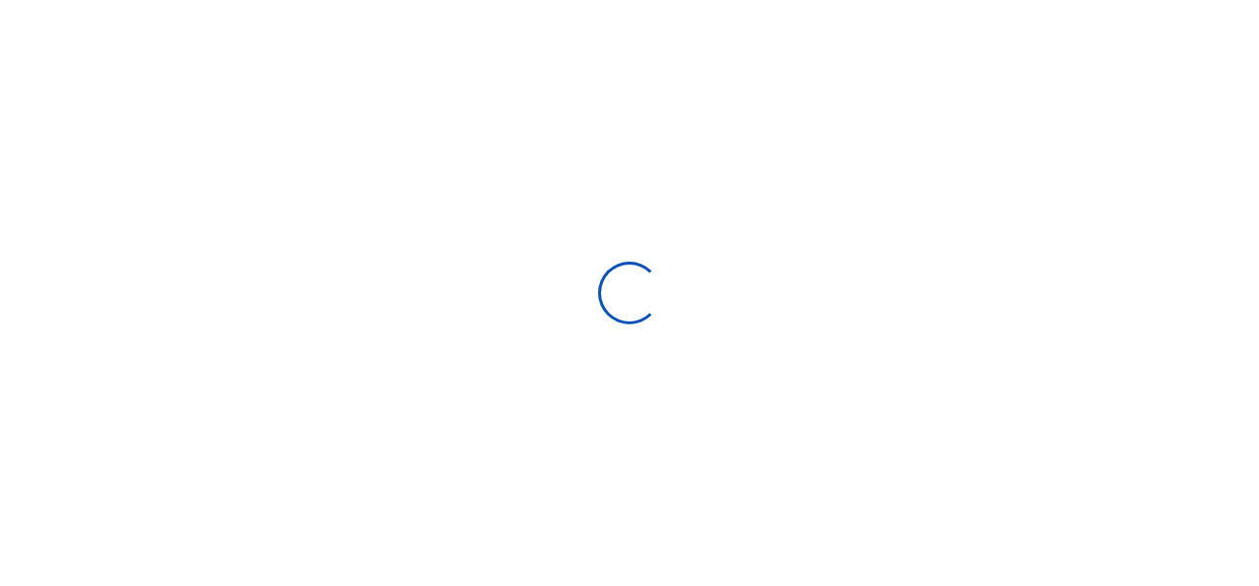
select select
